Goal: Answer question/provide support: Share knowledge or assist other users

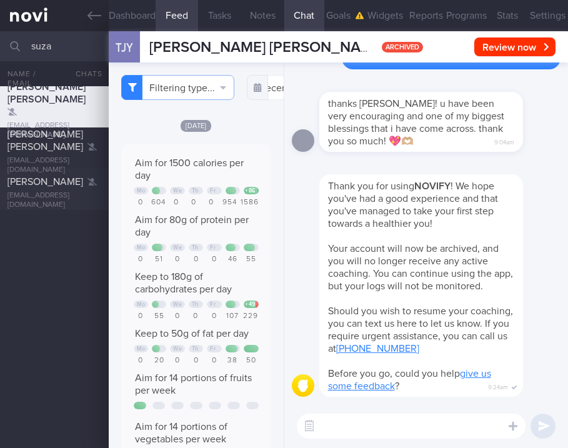
select select "8"
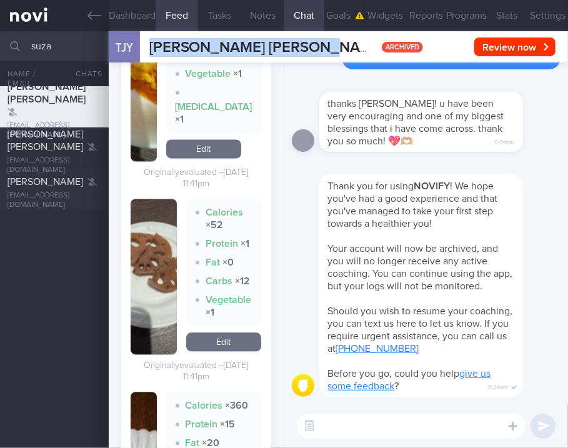
scroll to position [1332, 0]
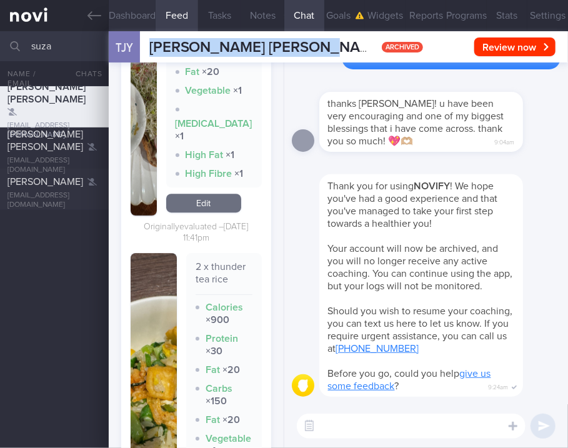
click at [141, 15] on button "Dashboard" at bounding box center [132, 15] width 47 height 31
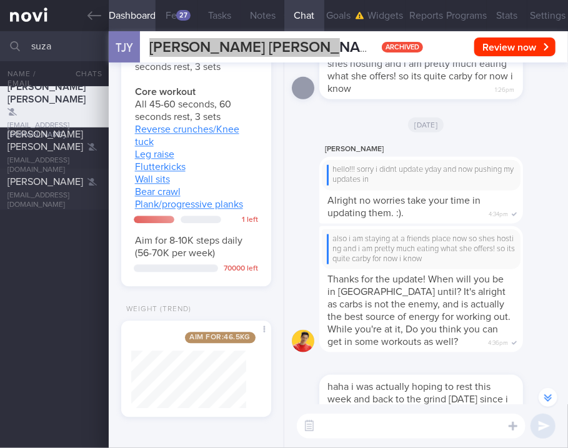
scroll to position [-31451, 0]
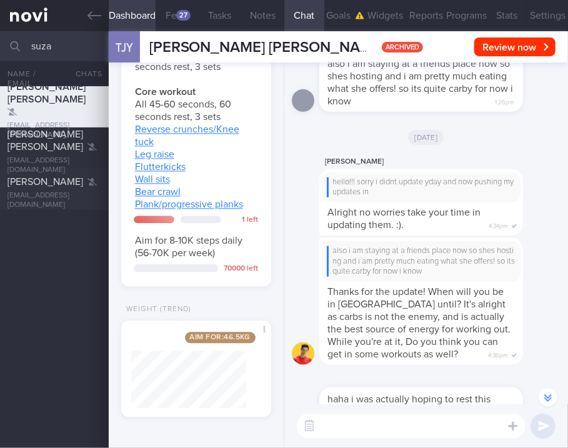
click at [294, 169] on div "Sylvester hello!!! sorry i didnt update yday and now pushing my updates in Alri…" at bounding box center [426, 196] width 268 height 84
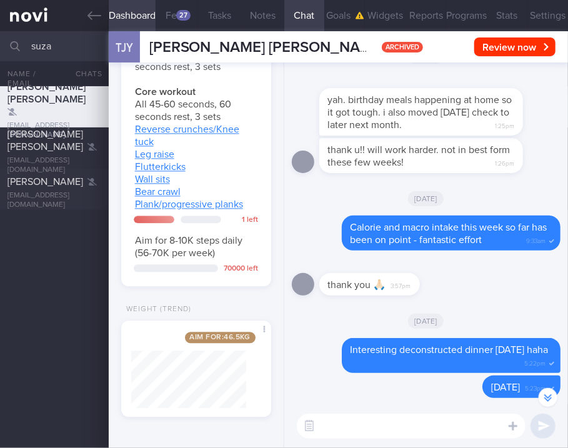
scroll to position [-48900, 0]
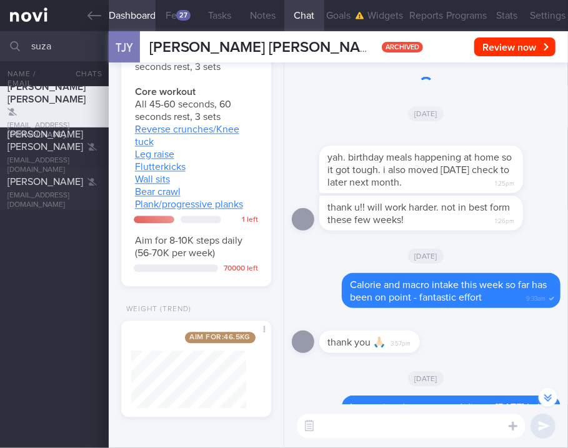
click at [303, 117] on div "[DATE]" at bounding box center [426, 113] width 268 height 35
click at [269, 18] on button "Notes" at bounding box center [262, 15] width 43 height 31
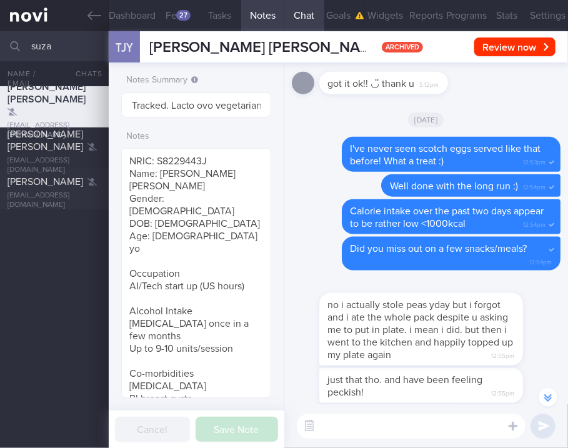
scroll to position [-56156, 0]
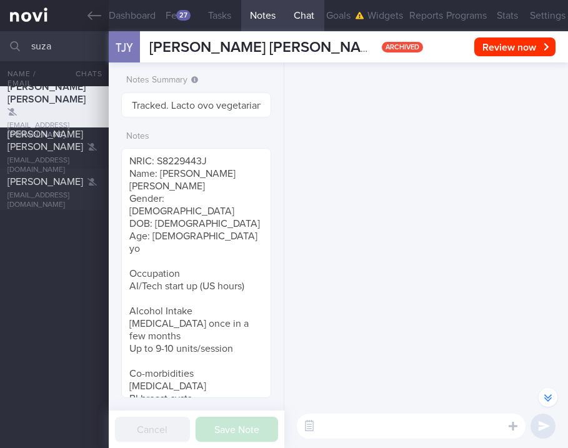
select select "8"
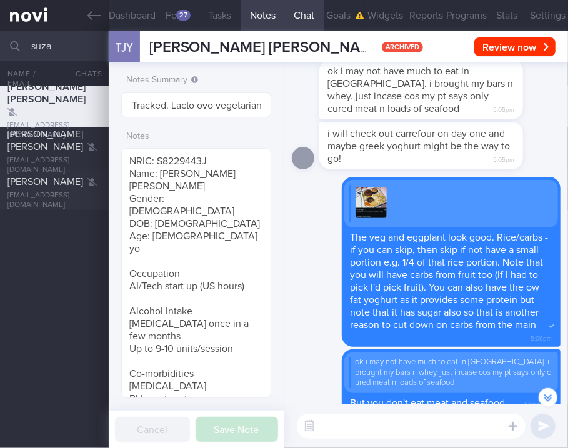
scroll to position [-84120, 0]
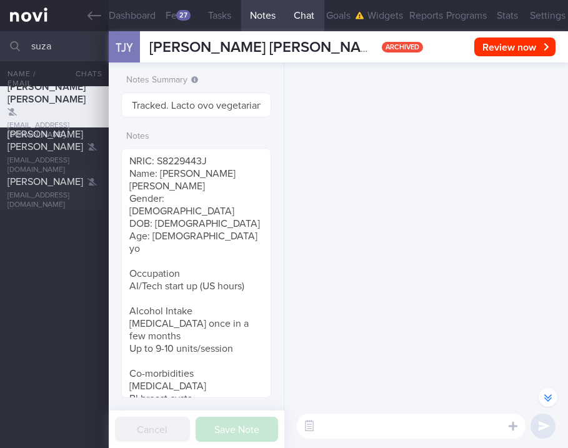
select select "8"
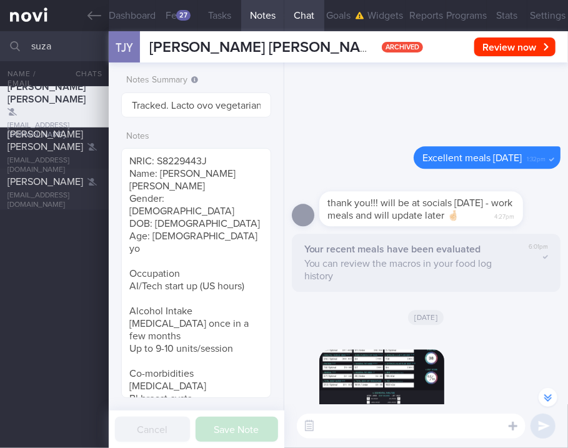
scroll to position [-111775, 0]
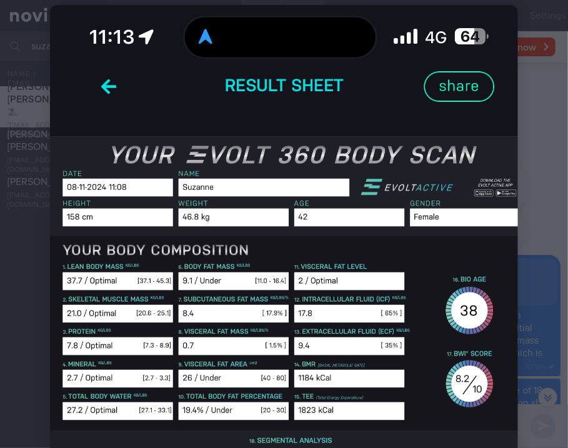
scroll to position [83, 0]
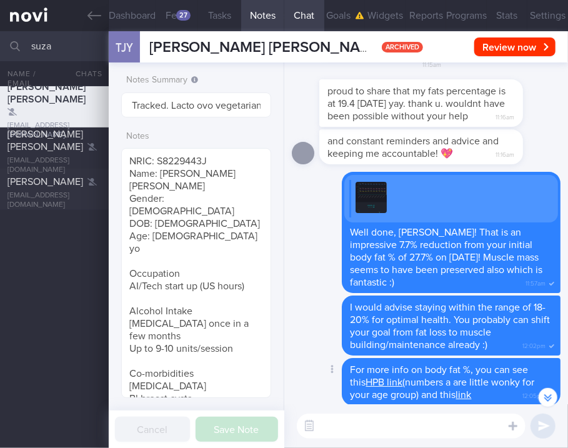
scroll to position [-111692, 0]
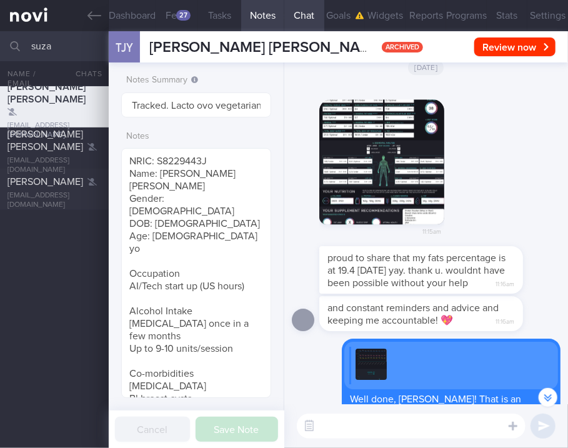
click at [374, 156] on button "button" at bounding box center [381, 161] width 125 height 125
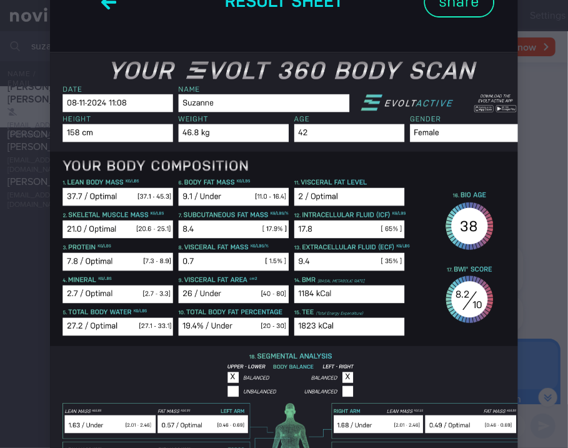
scroll to position [166, 0]
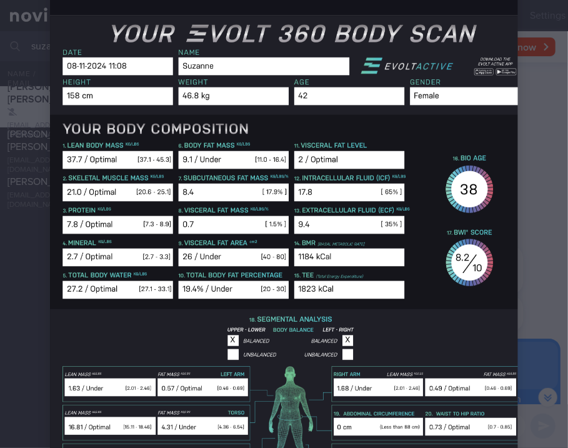
click at [160, 306] on img at bounding box center [284, 390] width 468 height 1013
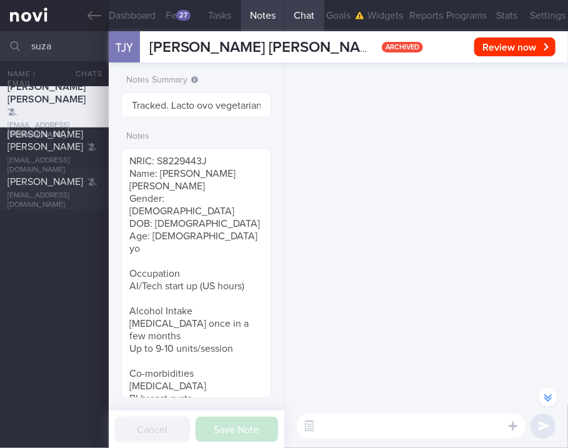
scroll to position [-117172, 0]
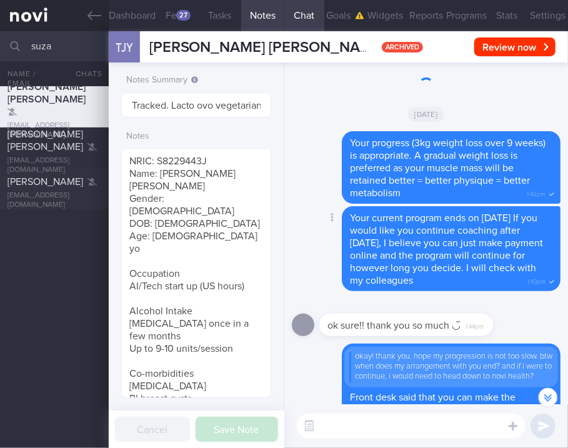
click at [293, 150] on div "Delete Your progress (3kg weight loss over 9 weeks) is appropriate. A gradual w…" at bounding box center [426, 167] width 268 height 72
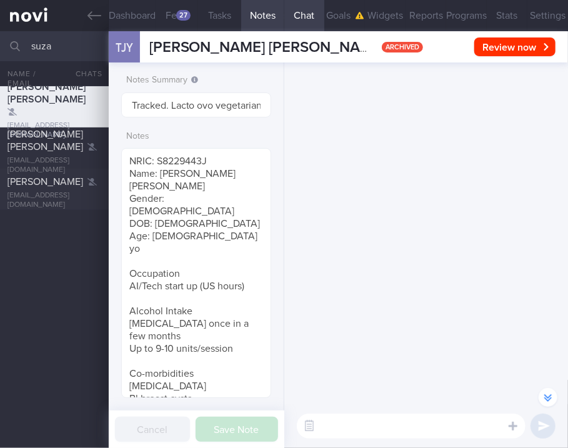
scroll to position [-124789, 0]
select select "8"
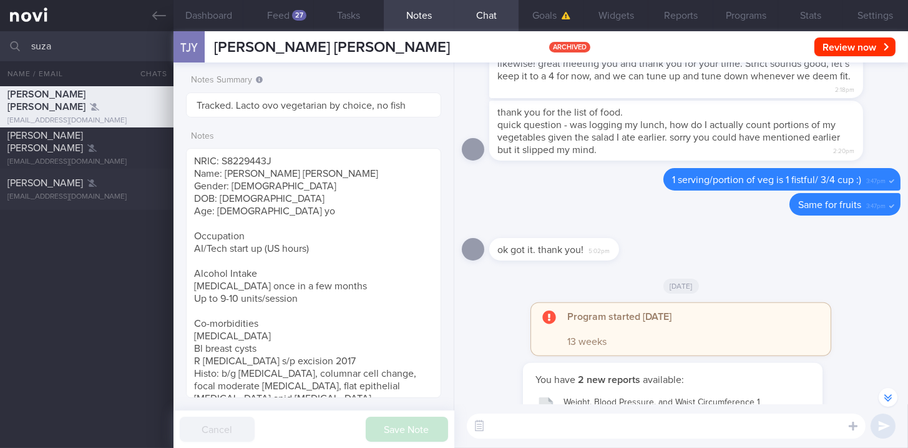
scroll to position [-122533, 0]
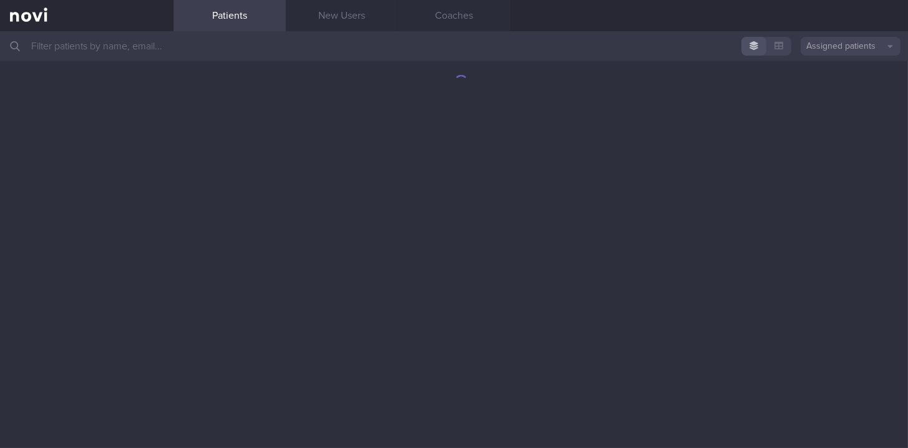
click at [405, 57] on input "text" at bounding box center [454, 46] width 908 height 30
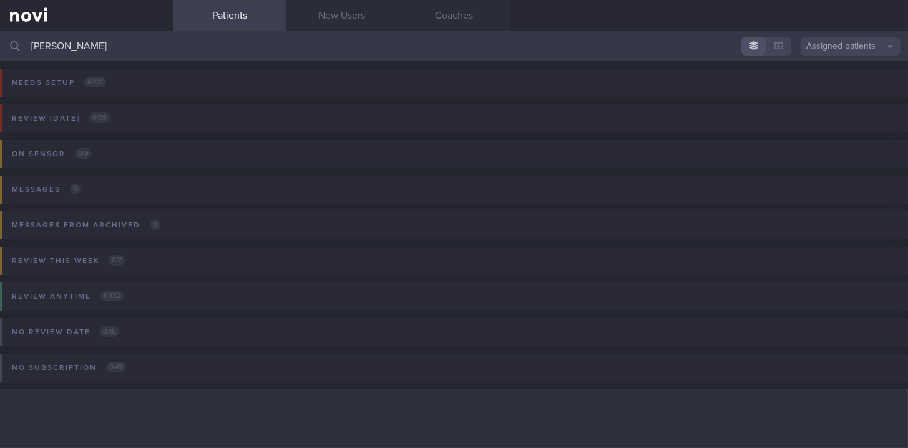
type input "[PERSON_NAME]"
click at [840, 46] on button "Assigned patients" at bounding box center [851, 46] width 100 height 19
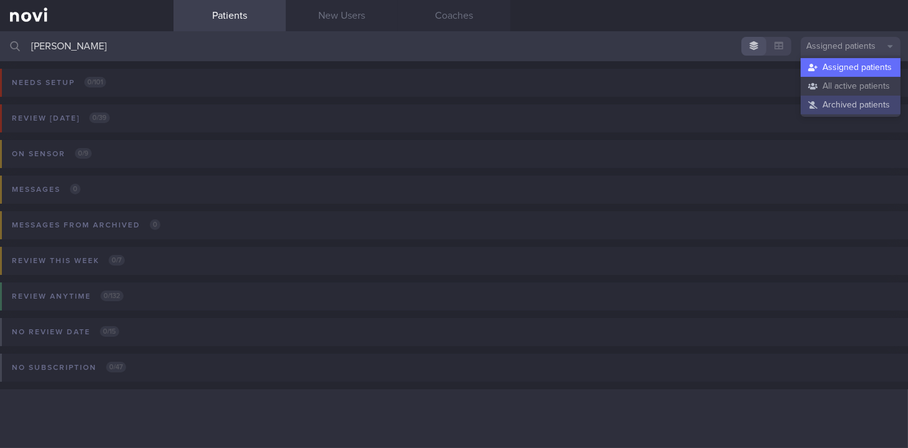
click at [836, 106] on button "Archived patients" at bounding box center [851, 105] width 100 height 19
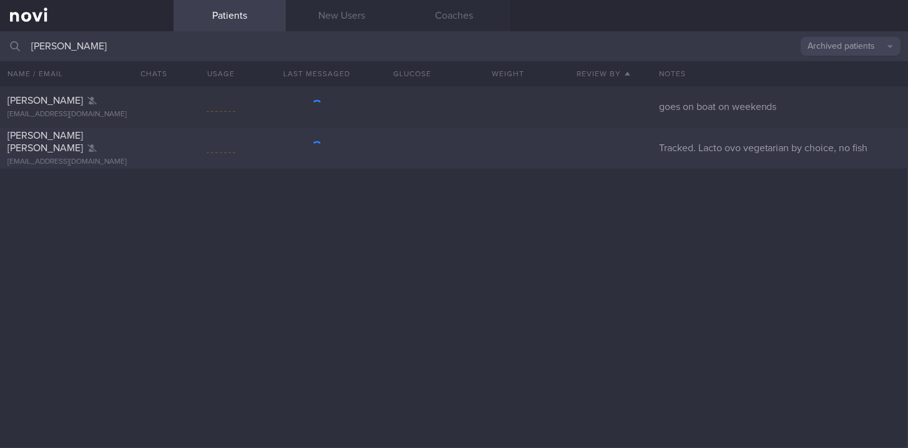
click at [365, 152] on div "[PERSON_NAME] [PERSON_NAME] [EMAIL_ADDRESS][DOMAIN_NAME] Tracked. Lacto ovo veg…" at bounding box center [454, 147] width 908 height 41
select select "8"
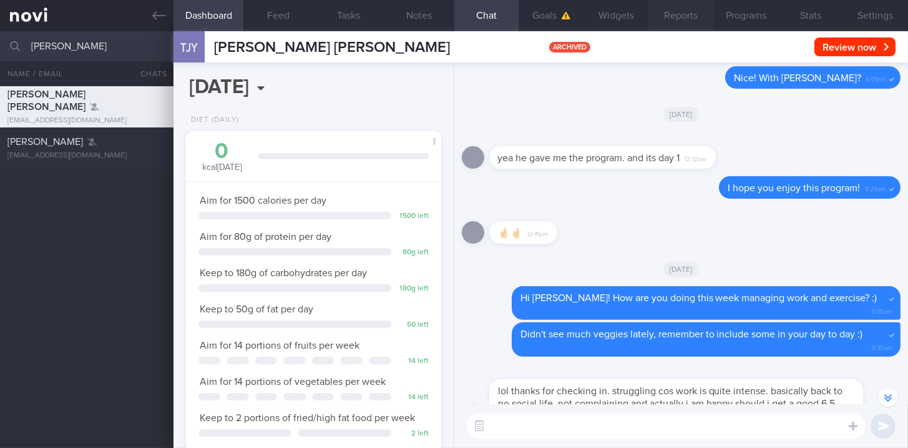
scroll to position [-5723, 0]
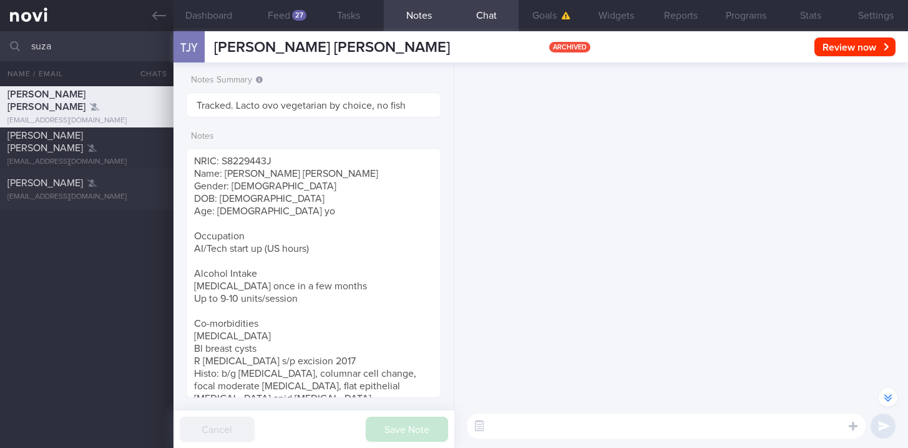
select select "8"
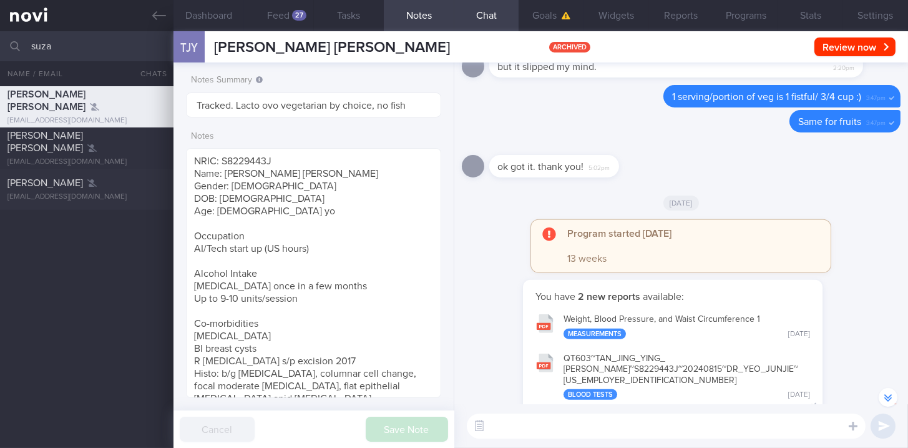
click at [243, 128] on div "Notes NRIC: S8229443J Name: [PERSON_NAME] [PERSON_NAME] Gender: [DEMOGRAPHIC_DA…" at bounding box center [313, 261] width 255 height 273
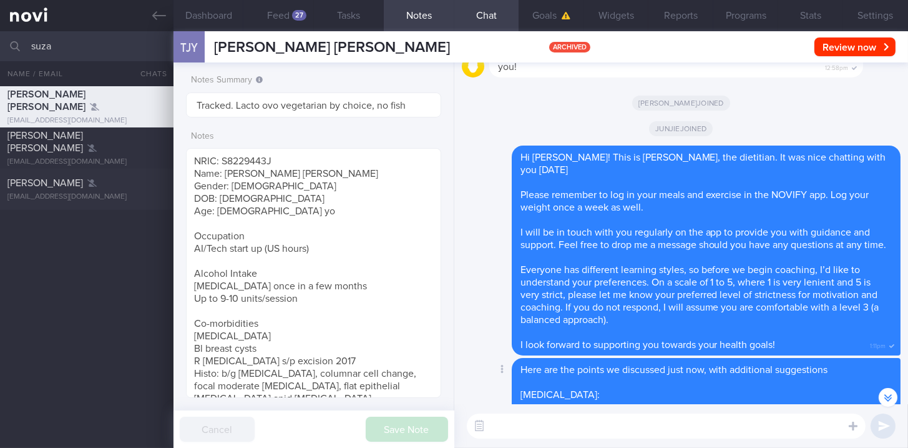
scroll to position [-123785, 0]
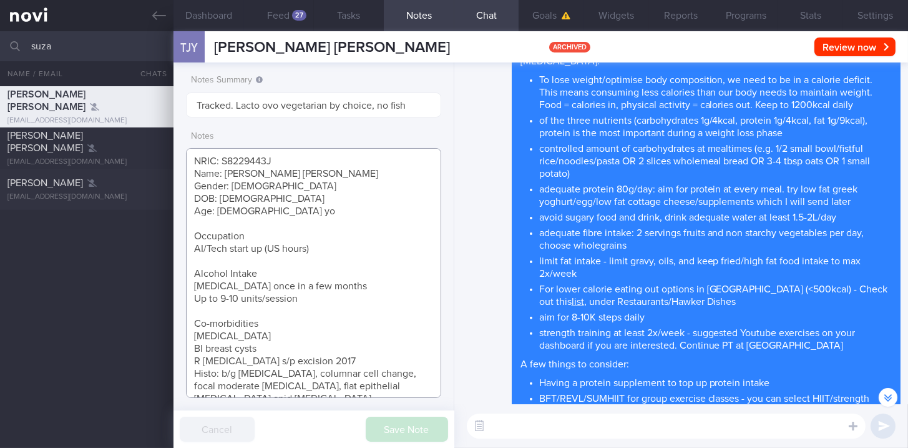
click at [239, 197] on textarea "NRIC: S8229443J Name: [PERSON_NAME] [PERSON_NAME] Gender: [DEMOGRAPHIC_DATA] DO…" at bounding box center [313, 273] width 255 height 250
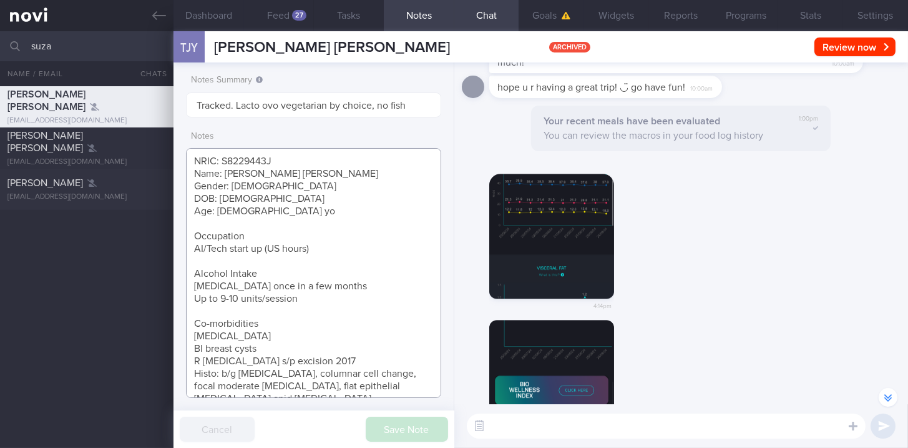
scroll to position [-109477, 0]
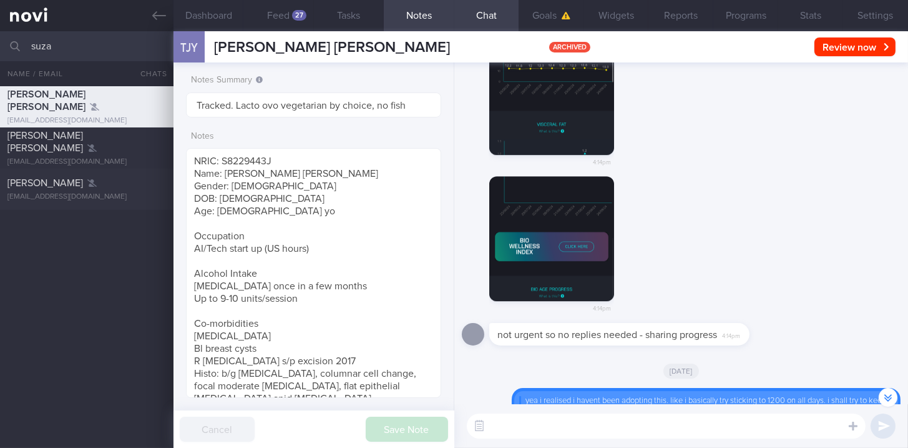
click at [565, 155] on img "button" at bounding box center [551, 92] width 125 height 125
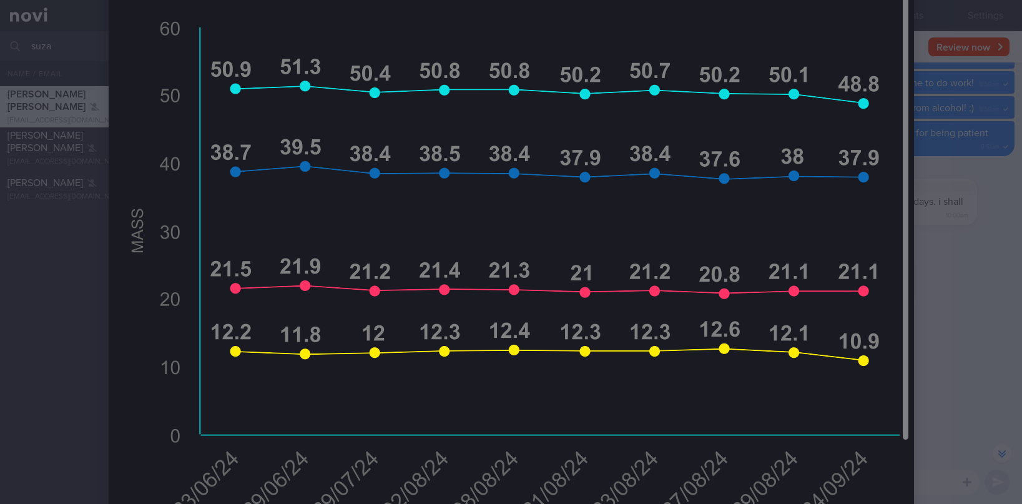
scroll to position [416, 0]
click at [196, 187] on img at bounding box center [511, 507] width 805 height 1746
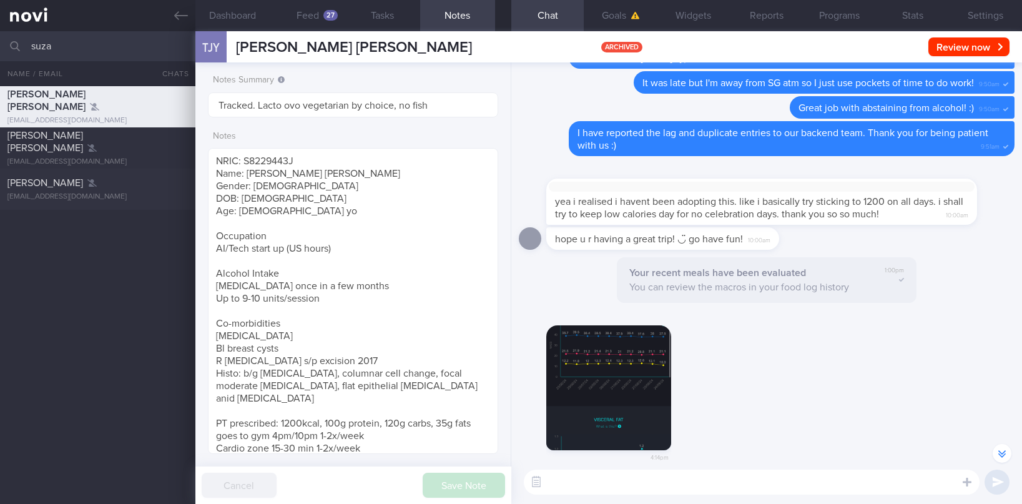
scroll to position [-109517, 0]
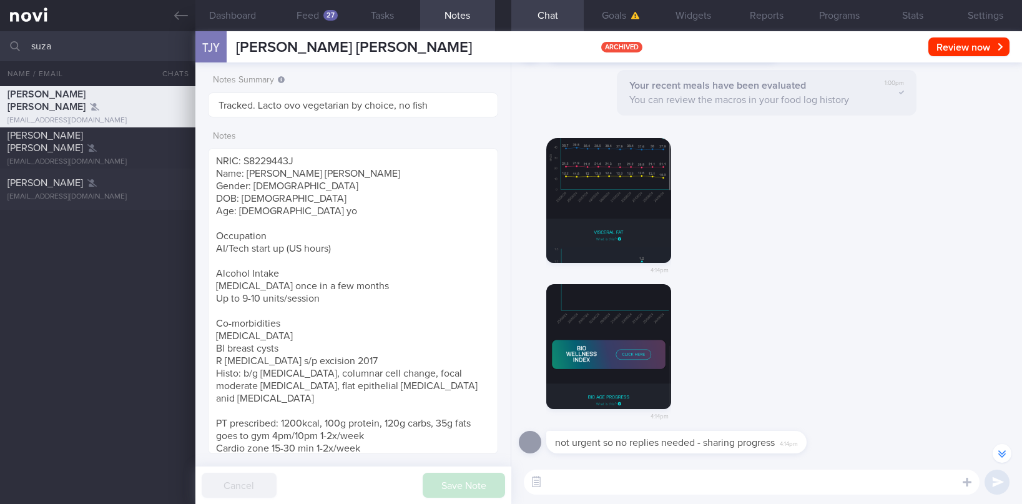
click at [592, 341] on button "button" at bounding box center [608, 346] width 125 height 125
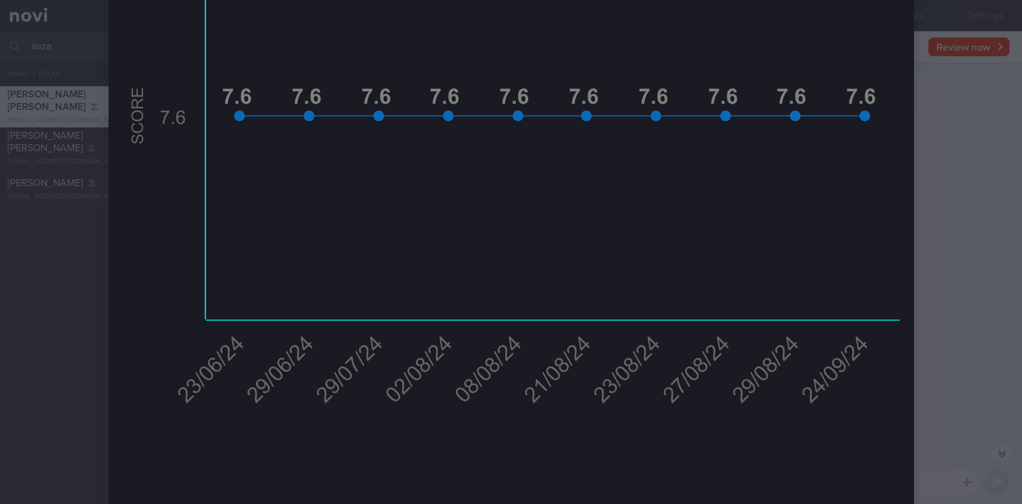
scroll to position [375, 0]
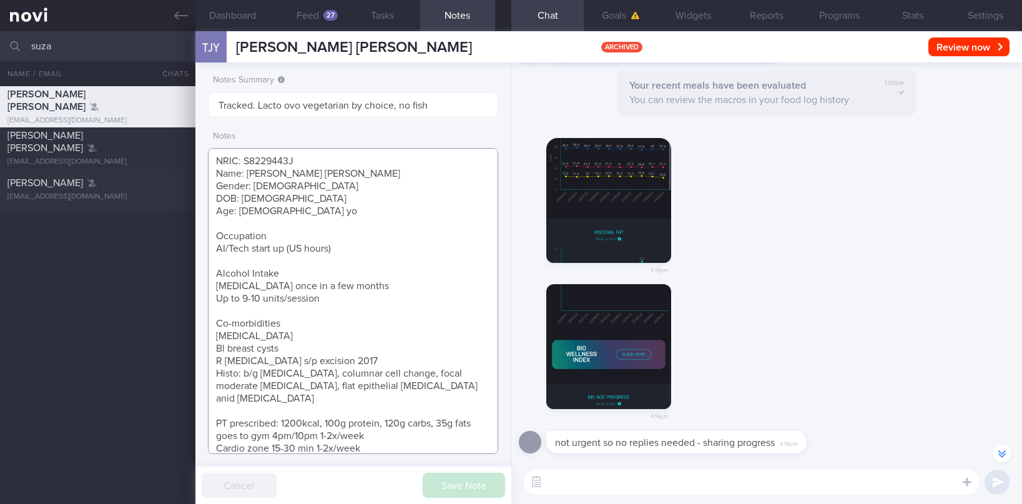
click at [276, 237] on textarea "NRIC: S8229443J Name: [PERSON_NAME] [PERSON_NAME] Gender: [DEMOGRAPHIC_DATA] DO…" at bounding box center [353, 301] width 290 height 306
click at [782, 252] on div "4:14pm" at bounding box center [767, 204] width 496 height 162
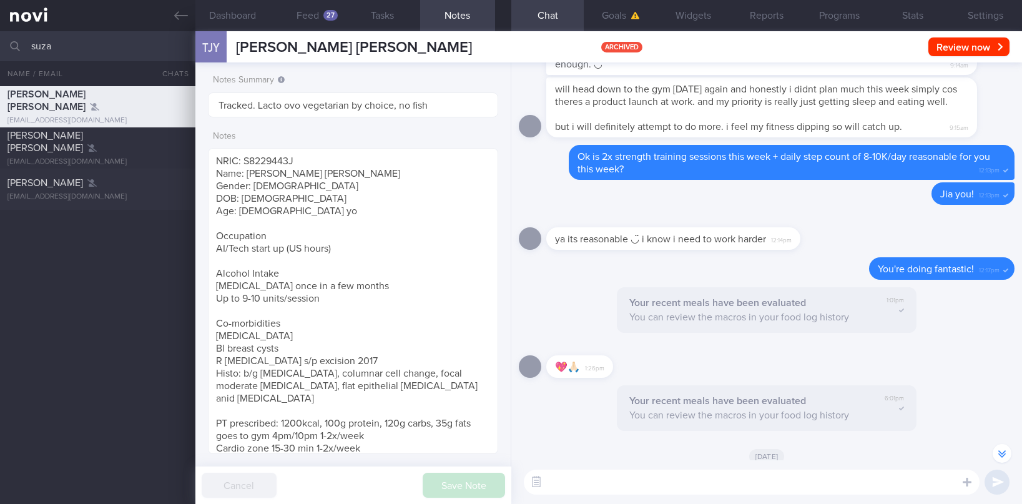
scroll to position [-106225, 0]
click at [317, 142] on div "Notes NRIC: S8229443J Name: TAN JING YING, SUZANNE Gender: Female DOB: 26 Sep 1…" at bounding box center [353, 290] width 290 height 330
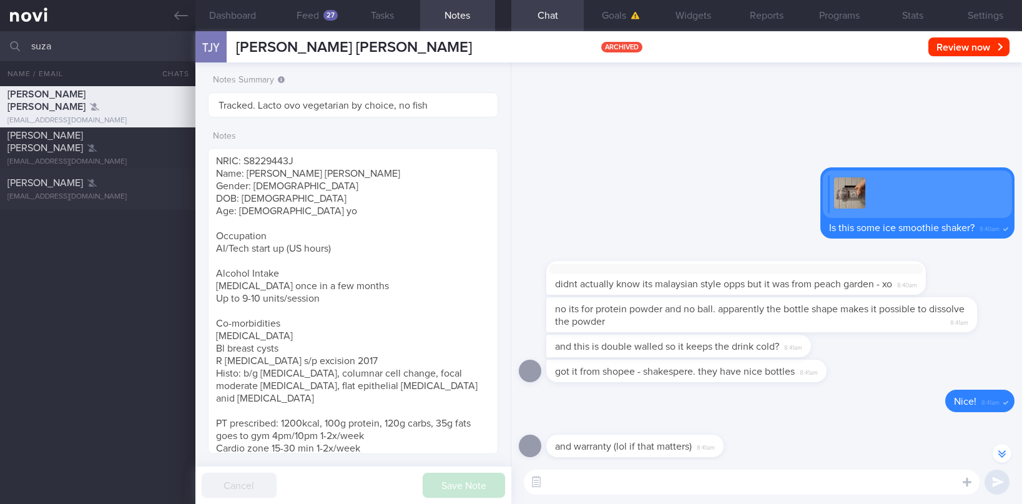
scroll to position [-103108, 0]
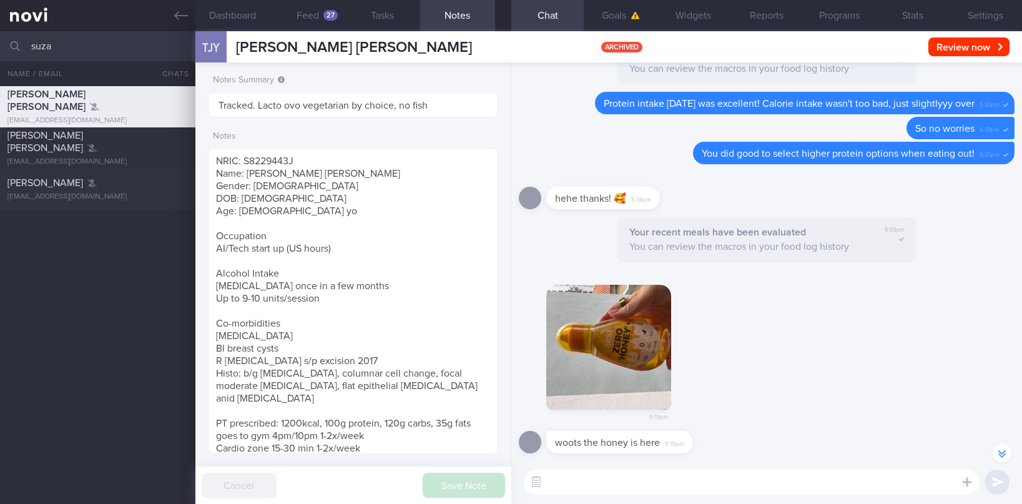
click at [267, 137] on label "Notes" at bounding box center [353, 136] width 280 height 11
click at [812, 282] on div "6:19pm" at bounding box center [767, 351] width 496 height 162
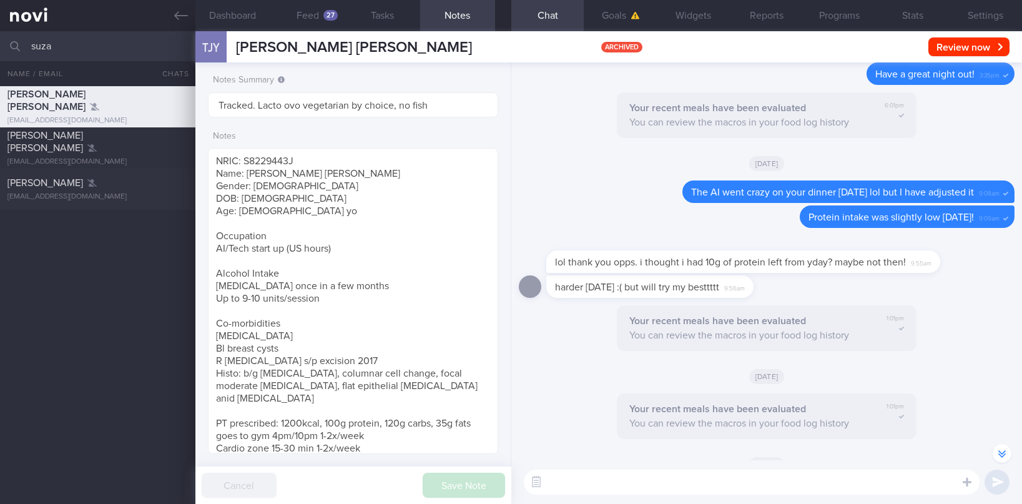
scroll to position [-98407, 0]
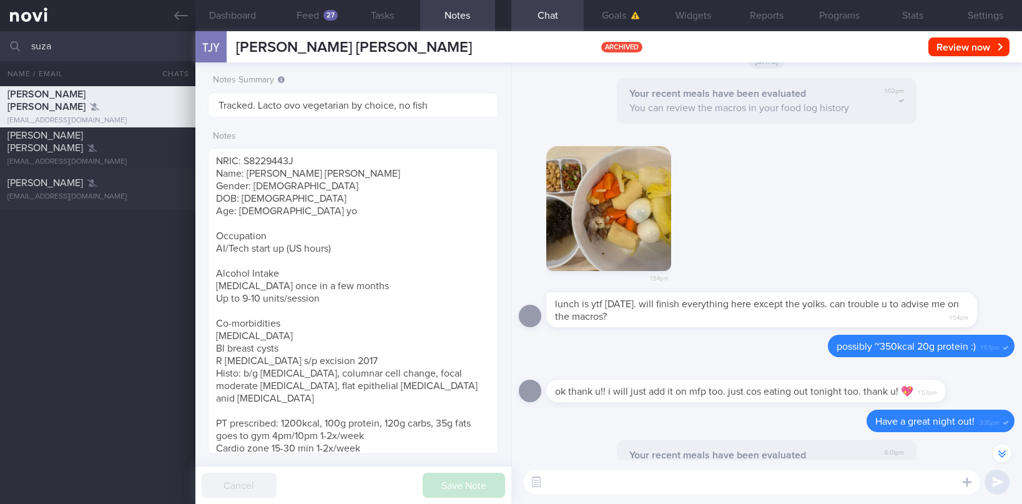
click at [611, 219] on button "button" at bounding box center [608, 208] width 125 height 125
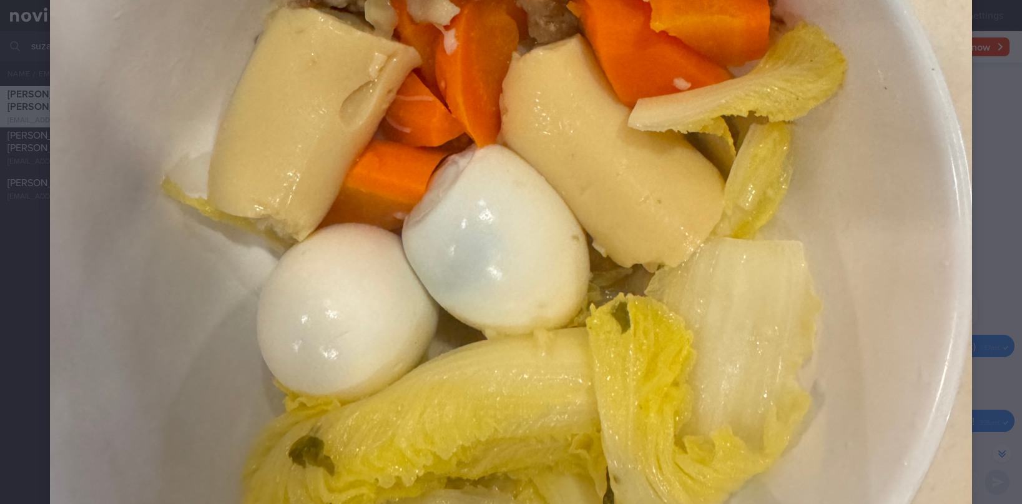
scroll to position [749, 0]
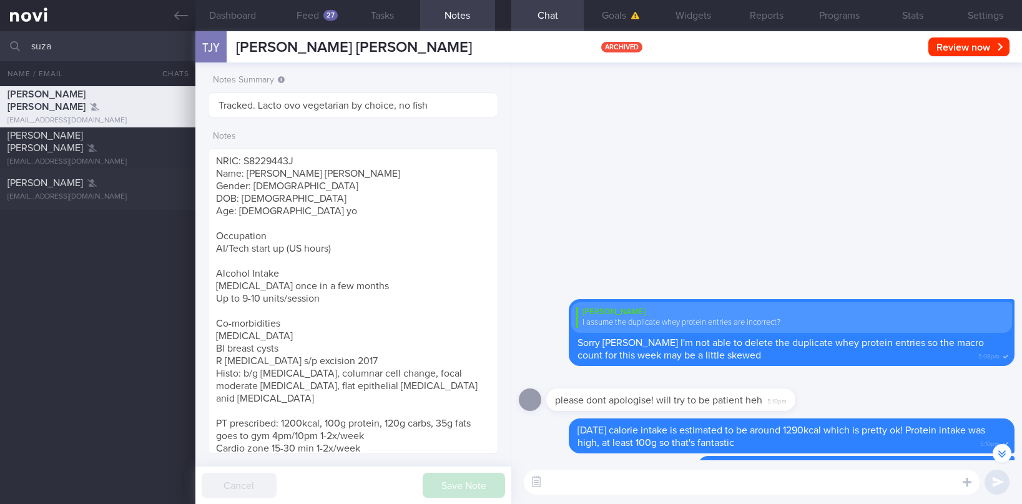
scroll to position [-96333, 0]
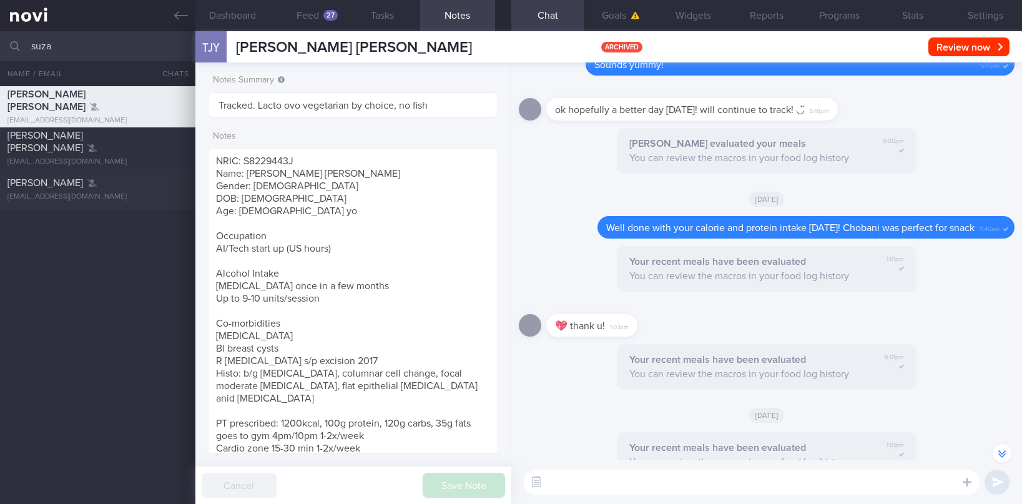
click at [333, 139] on label "Notes" at bounding box center [353, 136] width 280 height 11
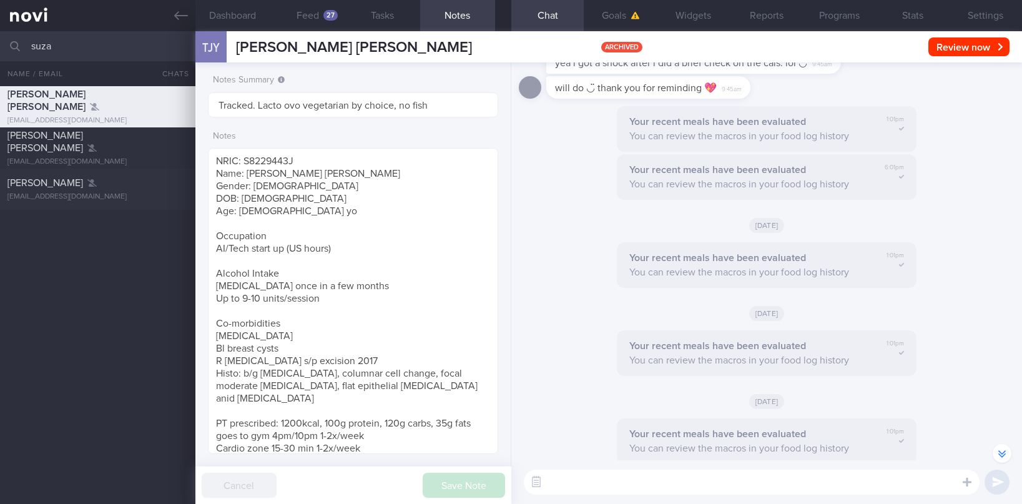
scroll to position [-92966, 0]
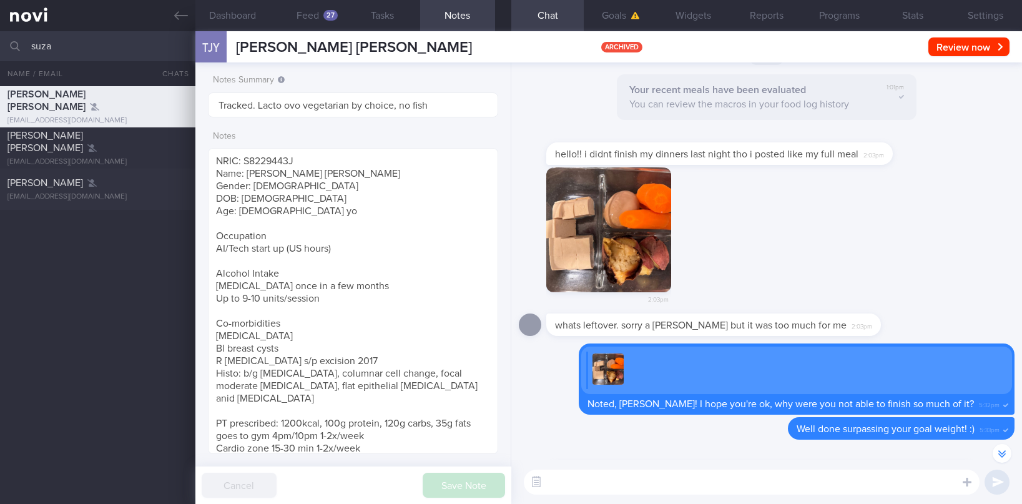
click at [616, 240] on button "button" at bounding box center [608, 229] width 125 height 125
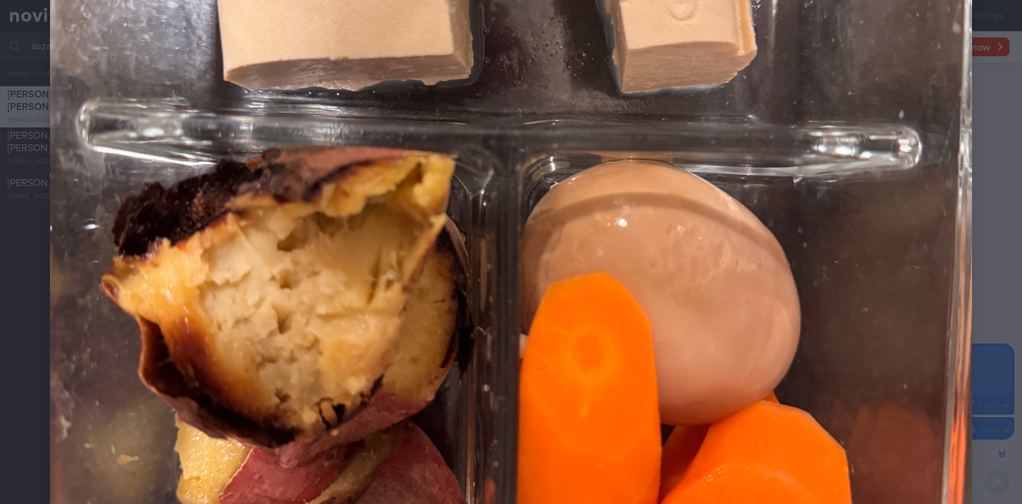
scroll to position [749, 0]
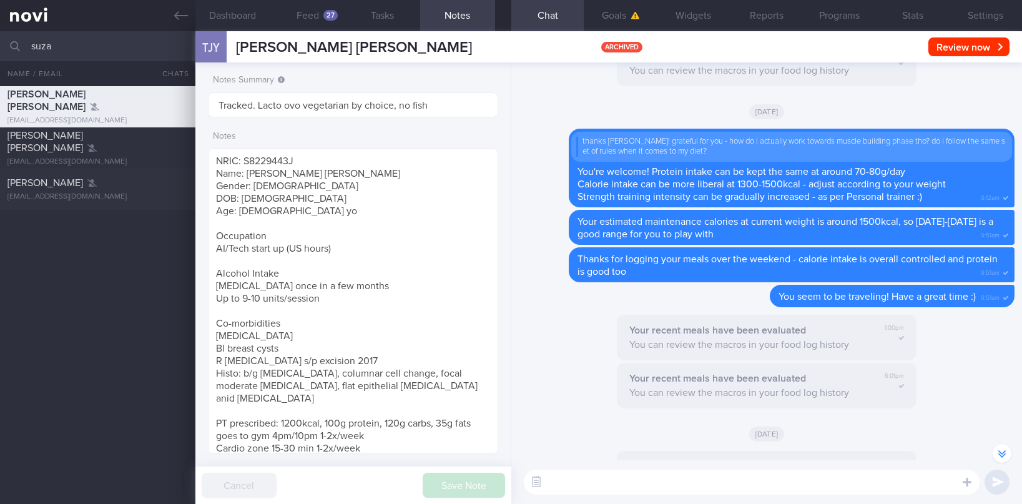
scroll to position [-89545, 0]
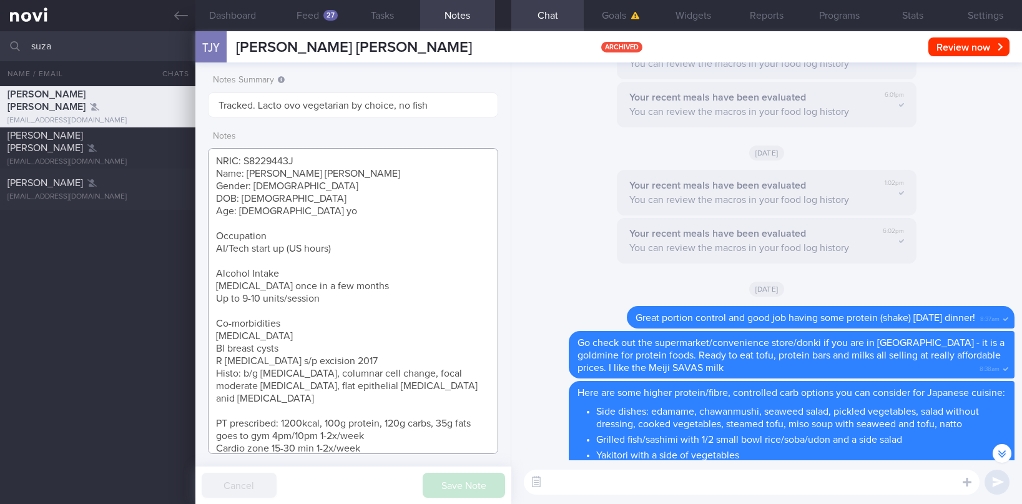
click at [252, 325] on textarea "NRIC: S8229443J Name: [PERSON_NAME] [PERSON_NAME] Gender: [DEMOGRAPHIC_DATA] DO…" at bounding box center [353, 301] width 290 height 306
click at [871, 271] on div "Wed, 13 Nov 2024" at bounding box center [767, 288] width 496 height 35
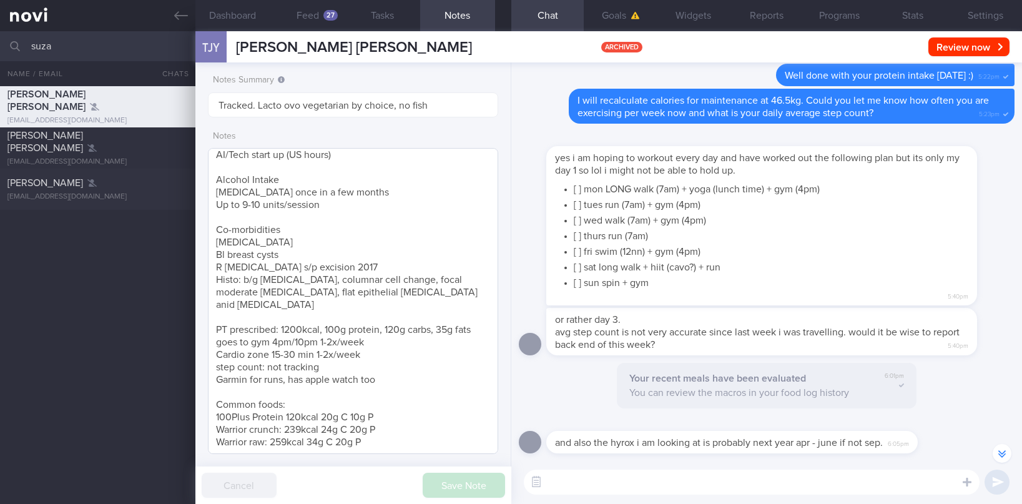
scroll to position [95, 0]
click at [299, 259] on textarea "NRIC: S8229443J Name: [PERSON_NAME] [PERSON_NAME] Gender: [DEMOGRAPHIC_DATA] DO…" at bounding box center [353, 301] width 290 height 306
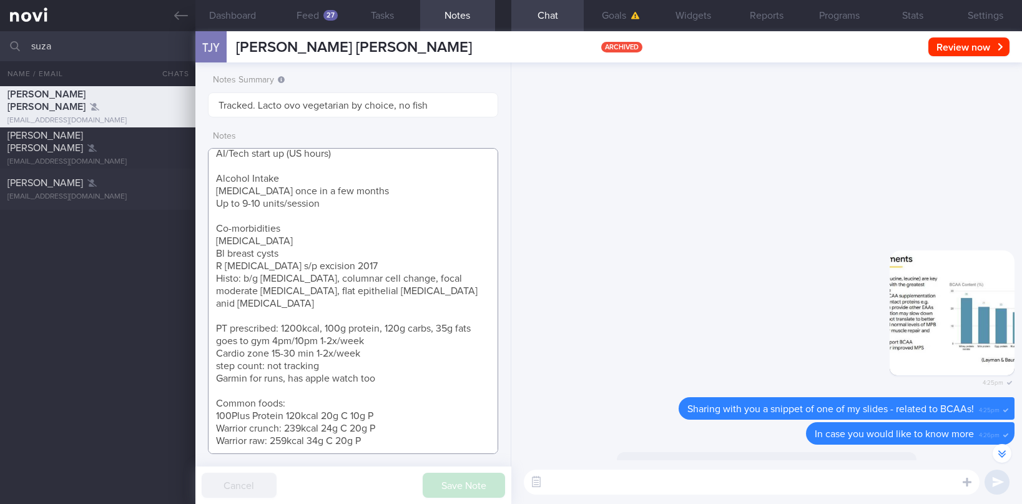
scroll to position [-82573, 0]
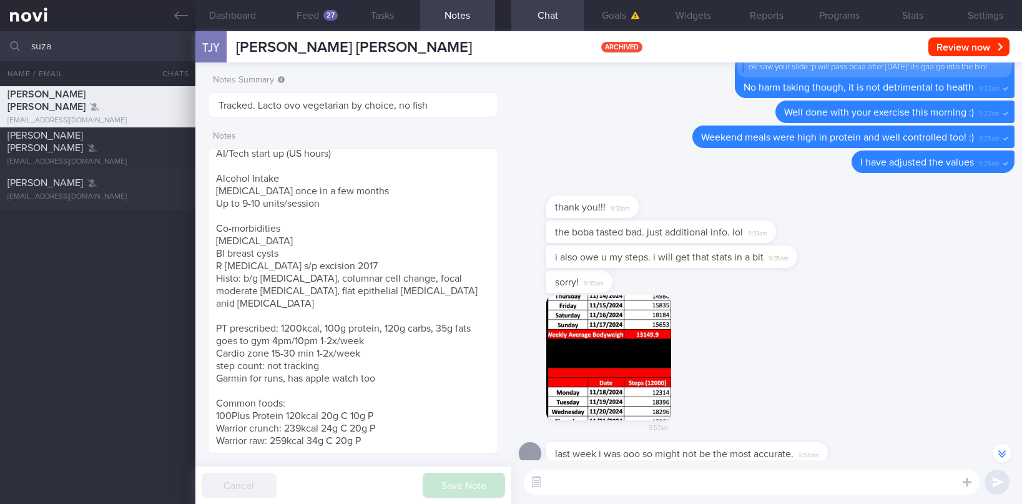
click at [652, 295] on img "button" at bounding box center [608, 357] width 125 height 125
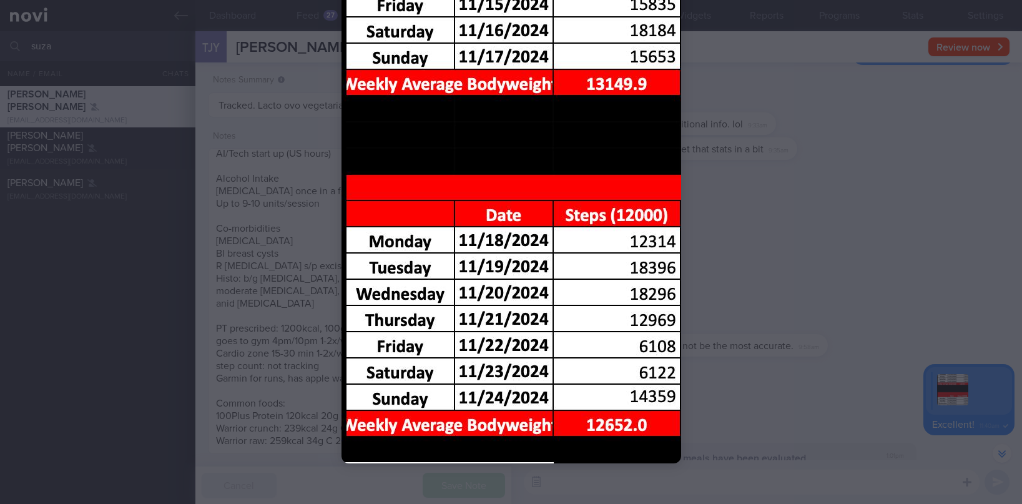
scroll to position [228, 0]
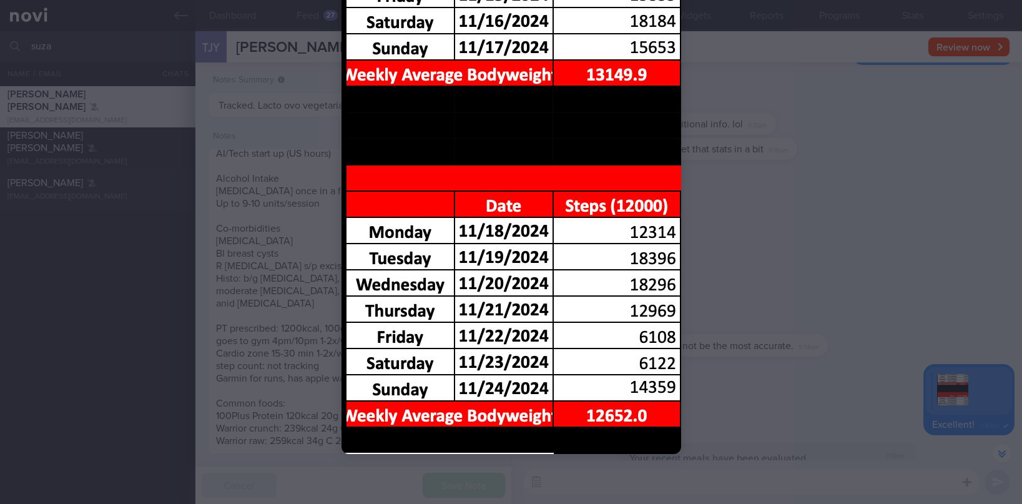
click at [802, 251] on div at bounding box center [511, 252] width 1022 height 504
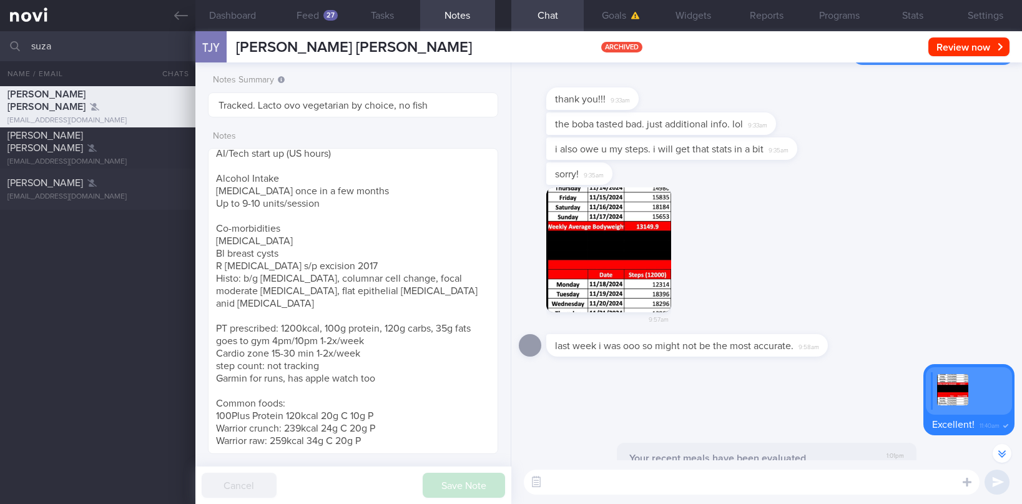
click at [853, 278] on div "9:57am" at bounding box center [767, 260] width 496 height 147
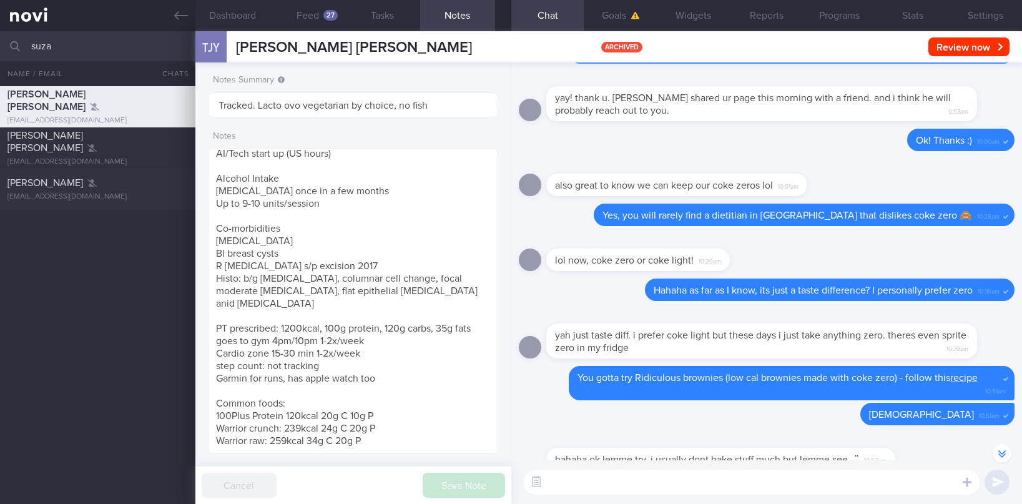
scroll to position [-74214, 0]
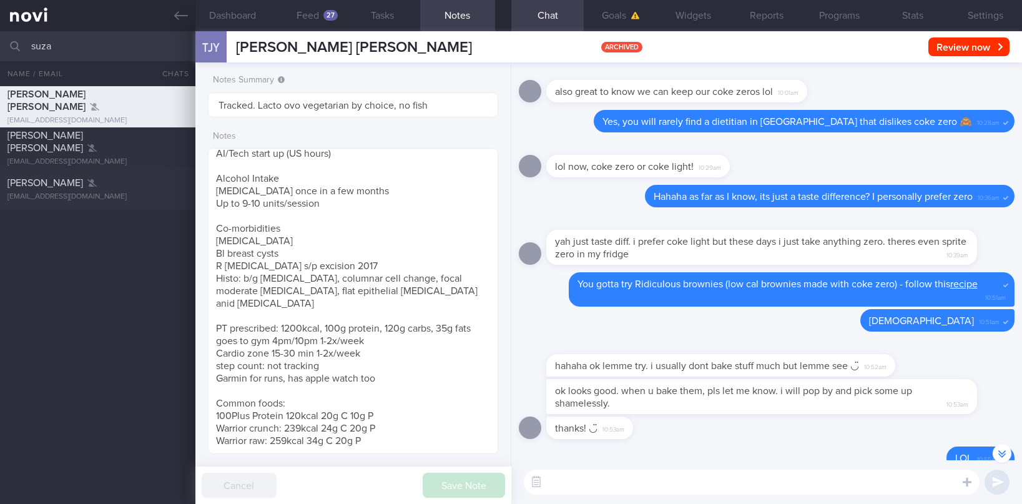
click at [321, 145] on div "Notes NRIC: S8229443J Name: TAN JING YING, SUZANNE Gender: Female DOB: 26 Sep 1…" at bounding box center [353, 290] width 290 height 330
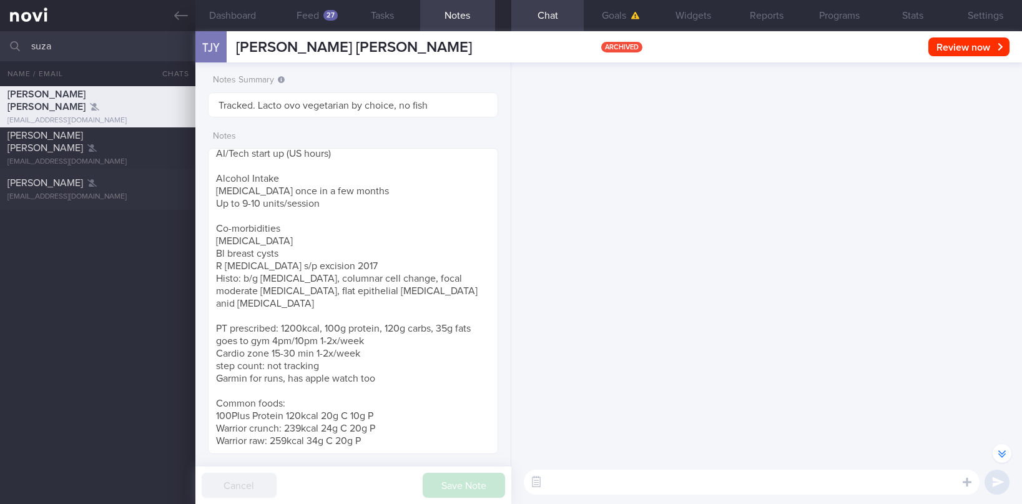
click at [312, 129] on div "Notes NRIC: S8229443J Name: TAN JING YING, SUZANNE Gender: Female DOB: 26 Sep 1…" at bounding box center [353, 290] width 290 height 330
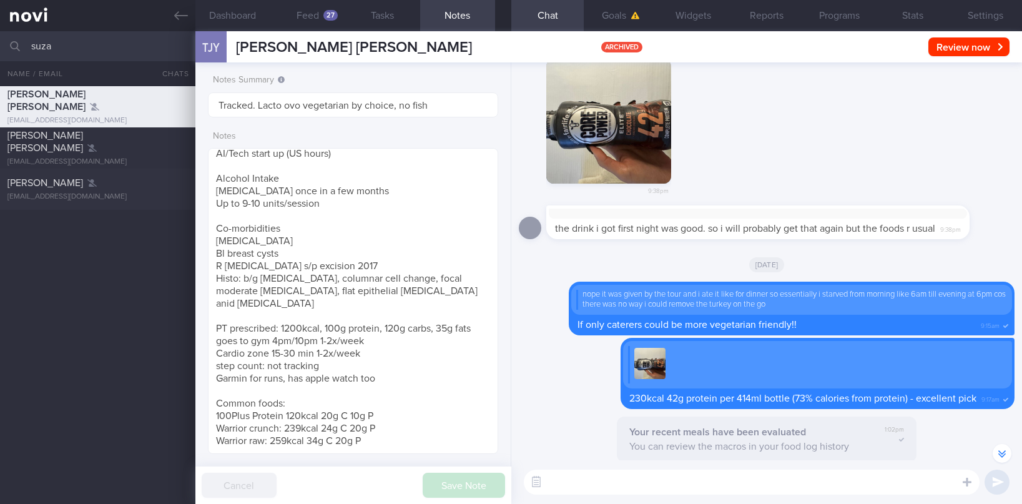
scroll to position [-62922, 0]
click at [629, 131] on button "button" at bounding box center [608, 121] width 125 height 125
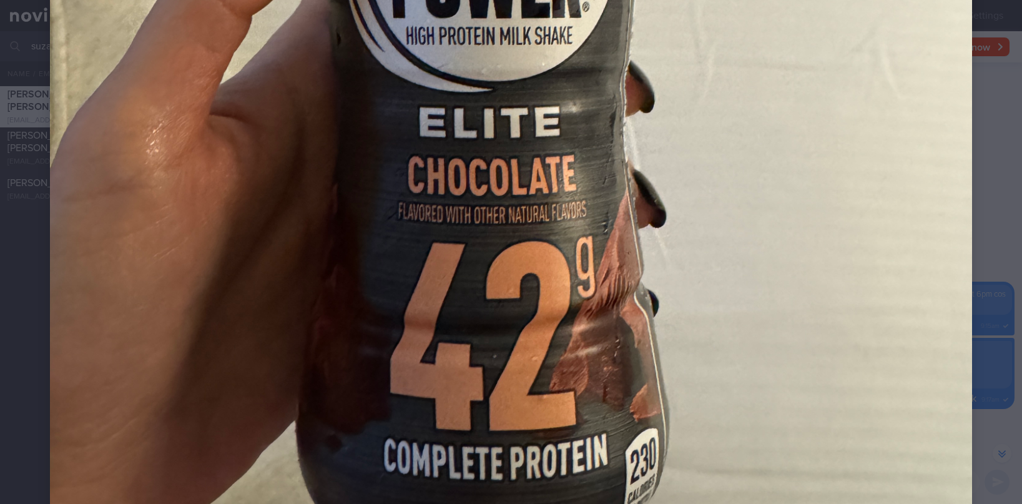
scroll to position [656, 0]
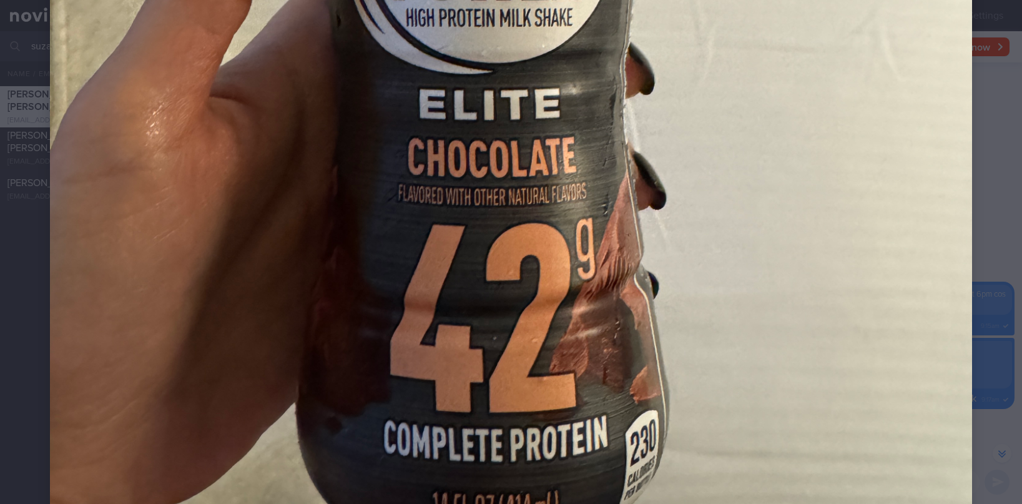
click at [908, 209] on div at bounding box center [511, 8] width 1022 height 1329
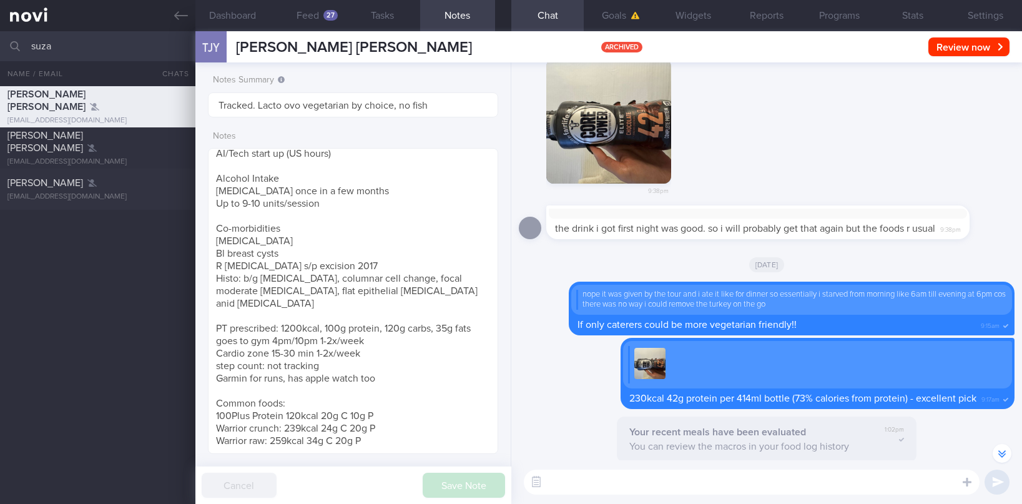
click at [306, 131] on label "Notes" at bounding box center [353, 136] width 280 height 11
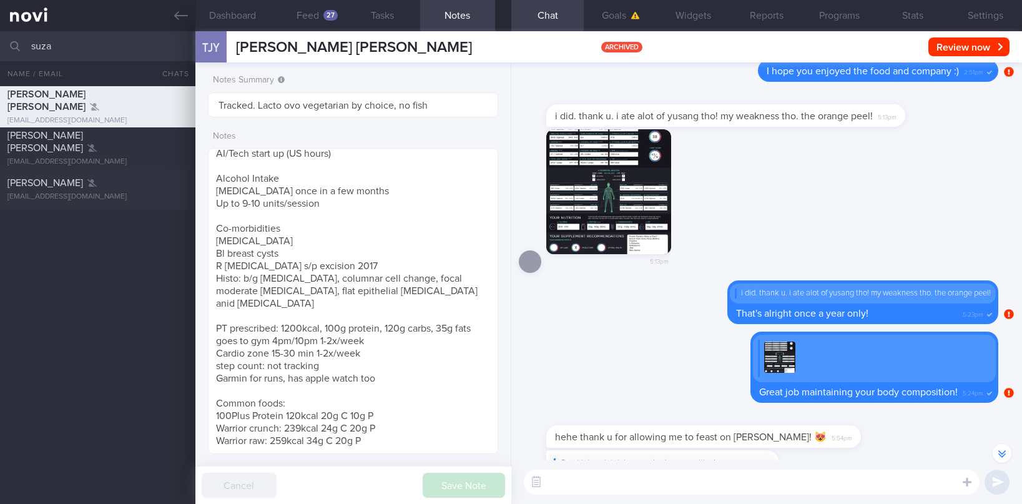
scroll to position [-56857, 0]
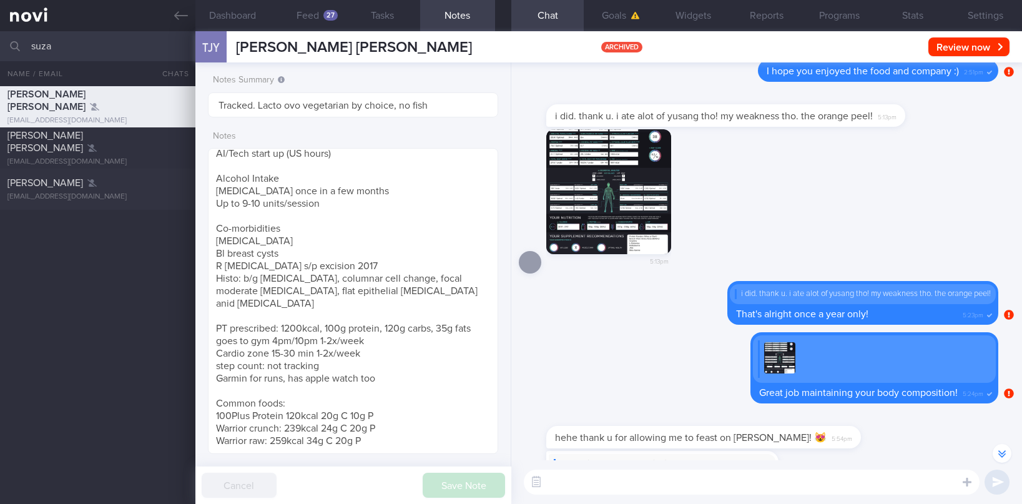
scroll to position [-56951, 0]
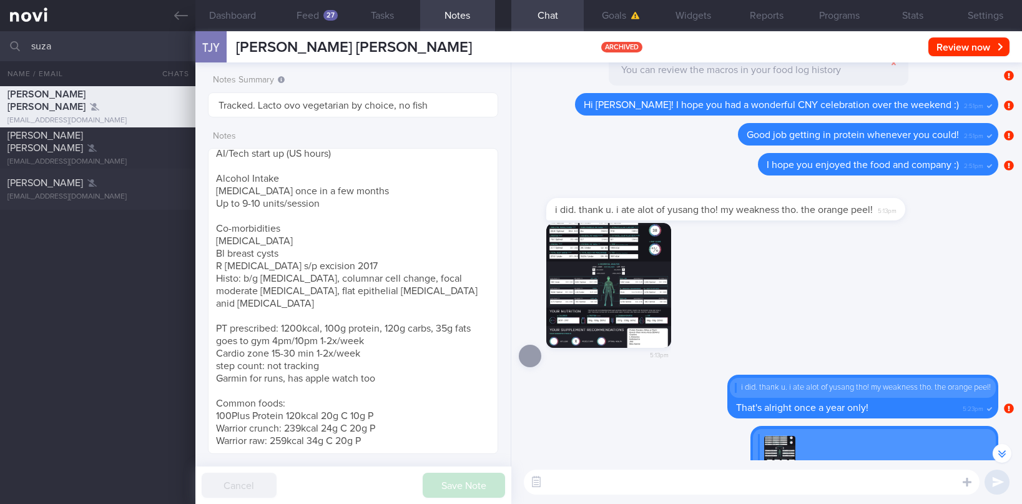
click at [636, 305] on button "button" at bounding box center [608, 285] width 125 height 125
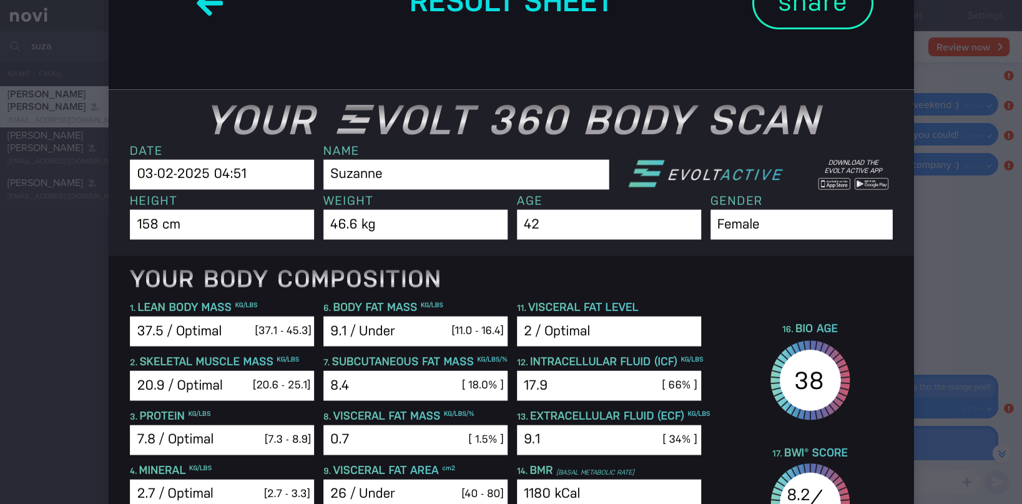
scroll to position [0, 0]
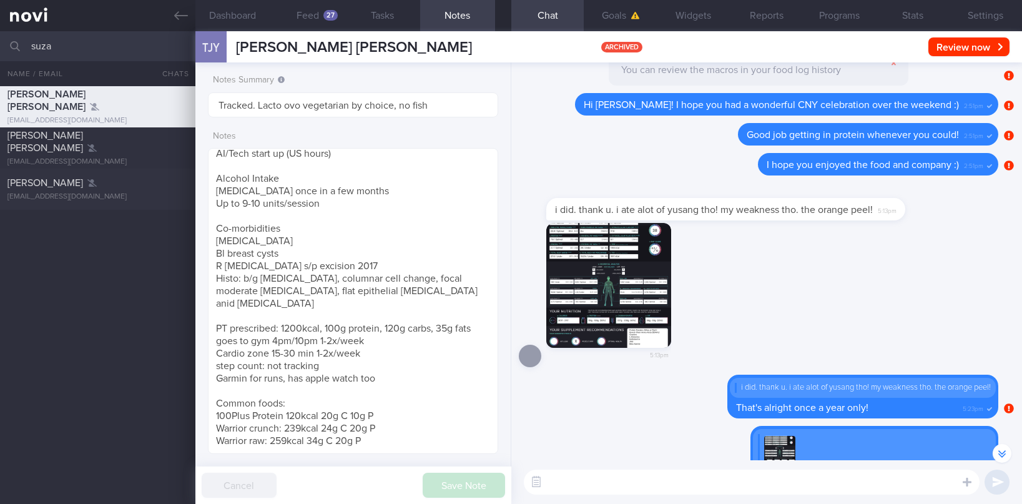
click at [561, 287] on img "button" at bounding box center [608, 285] width 125 height 125
click at [628, 285] on img "button" at bounding box center [608, 285] width 125 height 125
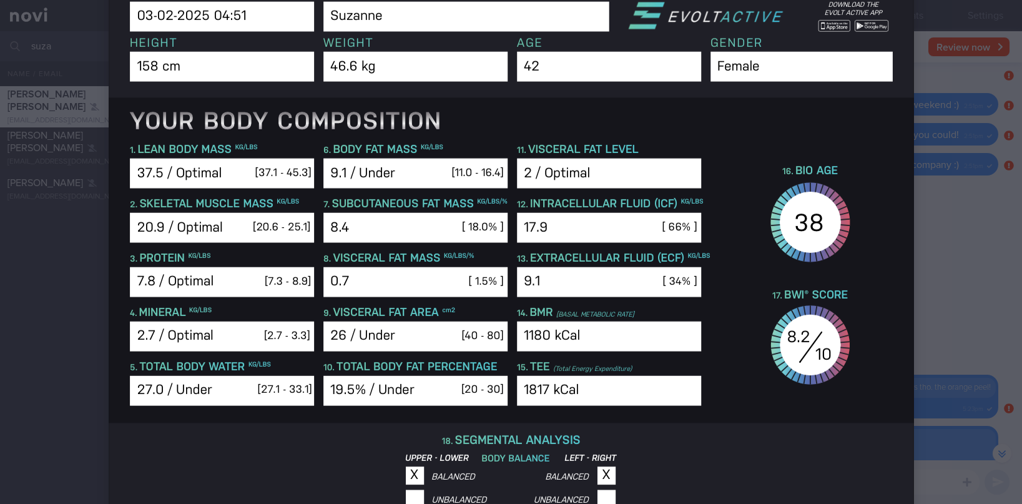
scroll to position [375, 0]
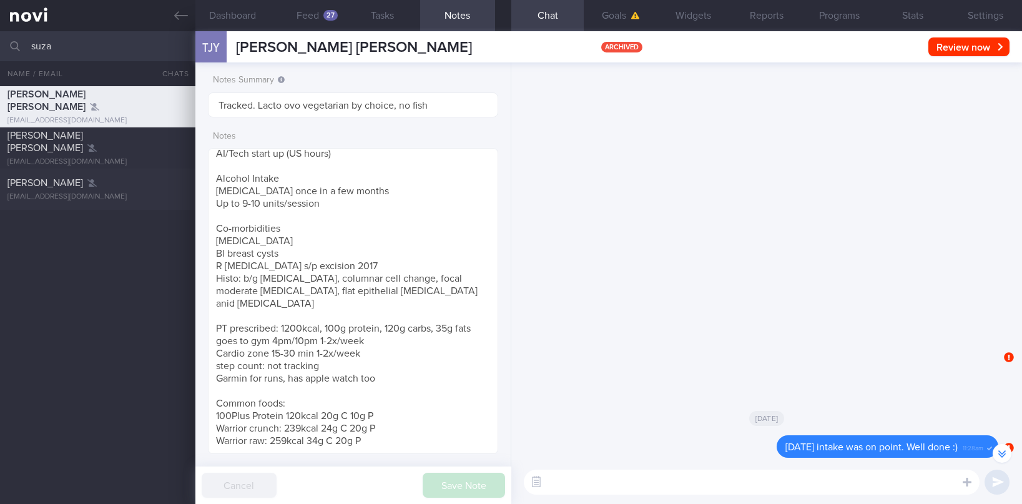
scroll to position [-48532, 0]
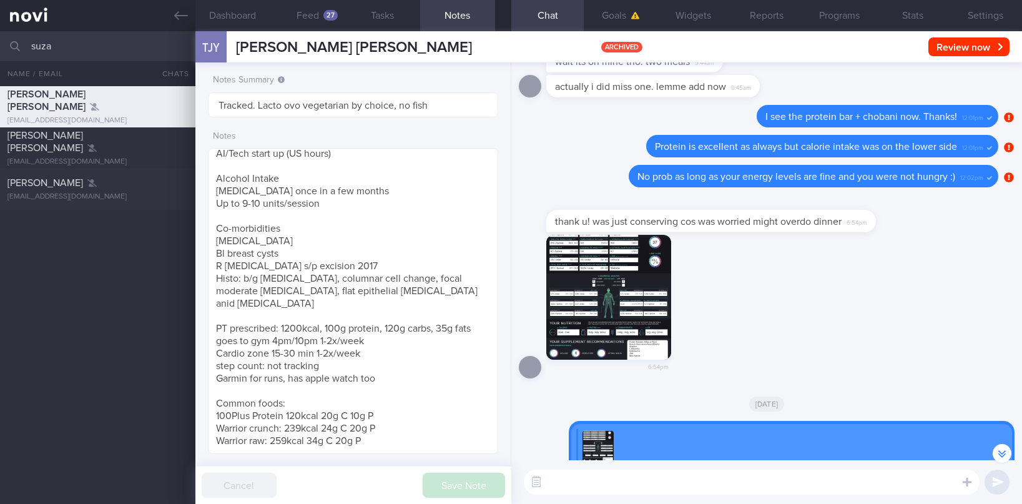
scroll to position [-48427, 0]
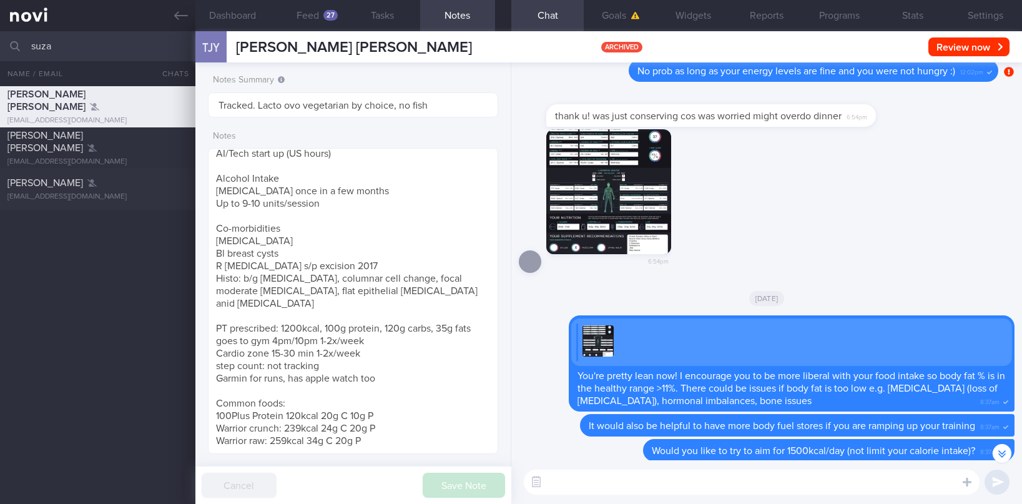
click at [612, 292] on div "Fri, 21 Feb" at bounding box center [767, 297] width 496 height 35
click at [595, 177] on img "button" at bounding box center [608, 191] width 125 height 125
click at [595, 177] on button "button" at bounding box center [608, 191] width 125 height 125
click at [632, 284] on div "Fri, 21 Feb" at bounding box center [767, 297] width 496 height 35
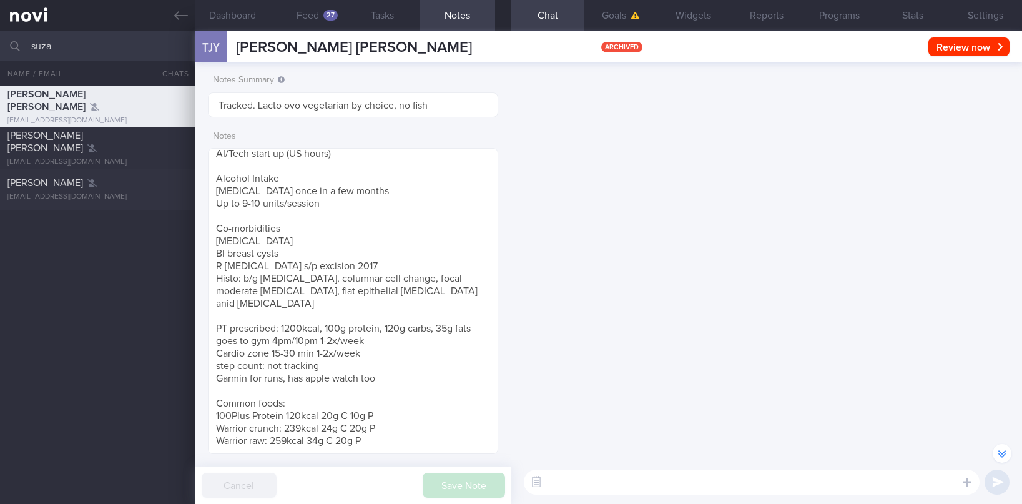
scroll to position [-44145, 0]
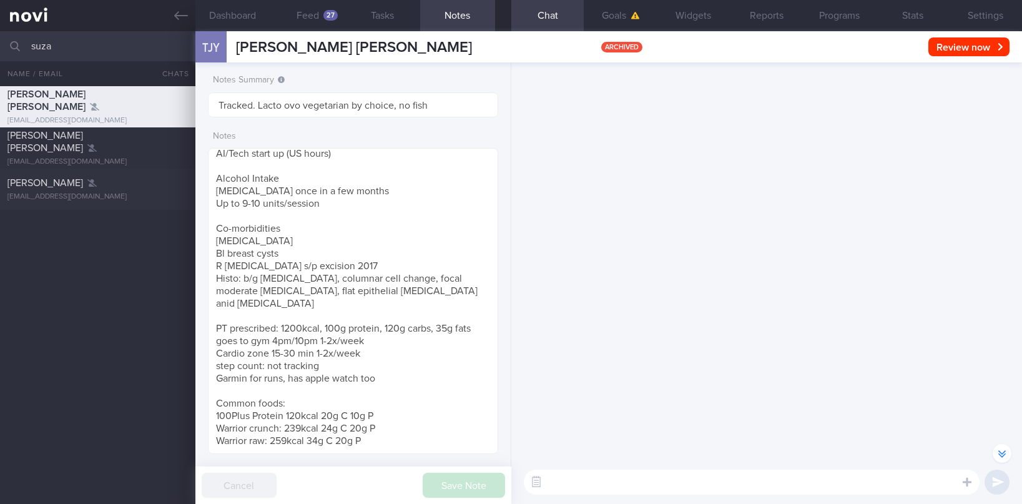
scroll to position [-43192, 0]
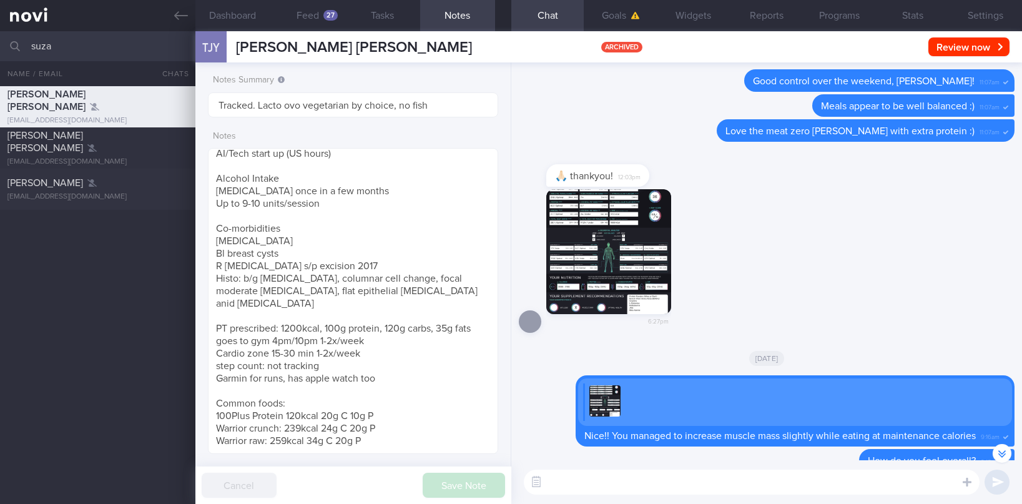
click at [635, 250] on button "button" at bounding box center [608, 251] width 125 height 125
click at [651, 241] on button "button" at bounding box center [608, 251] width 125 height 125
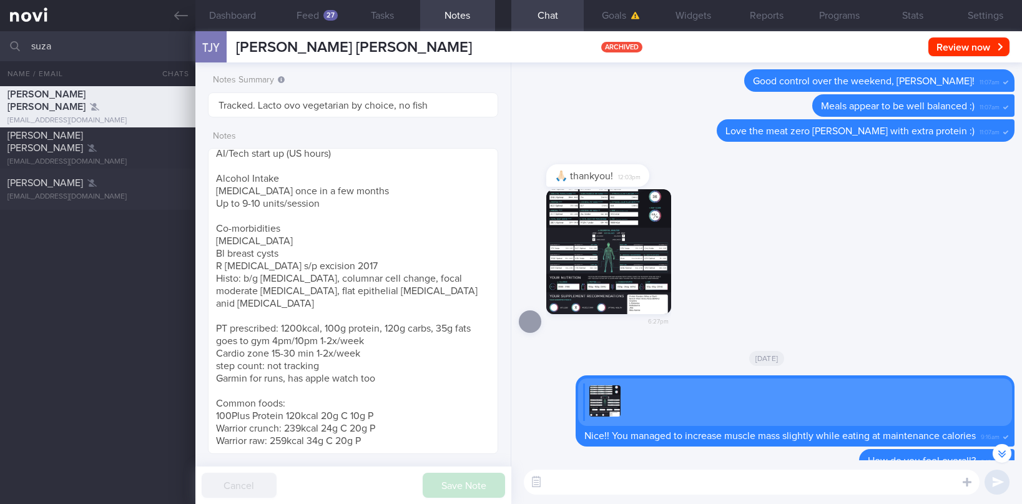
click at [595, 242] on button "button" at bounding box center [608, 251] width 125 height 125
click at [607, 248] on button "button" at bounding box center [608, 251] width 125 height 125
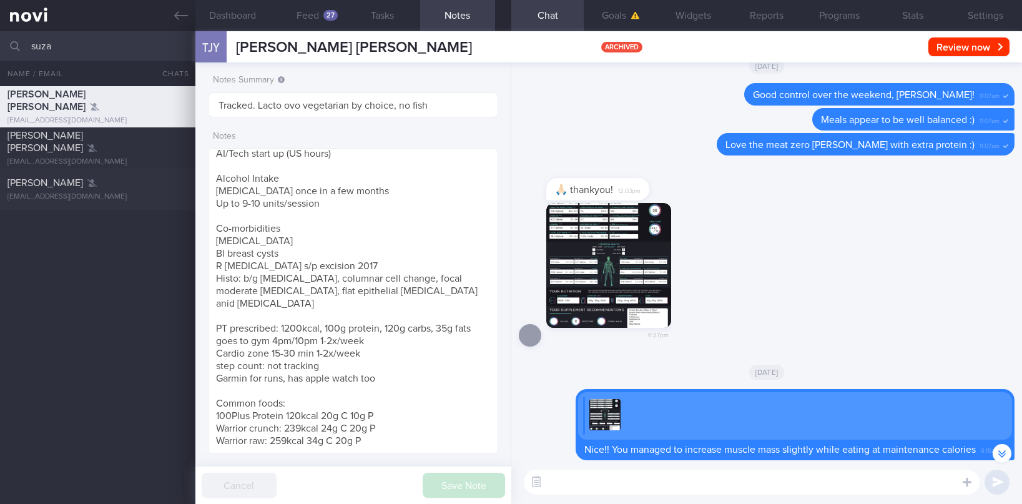
click at [631, 203] on img "button" at bounding box center [608, 265] width 125 height 125
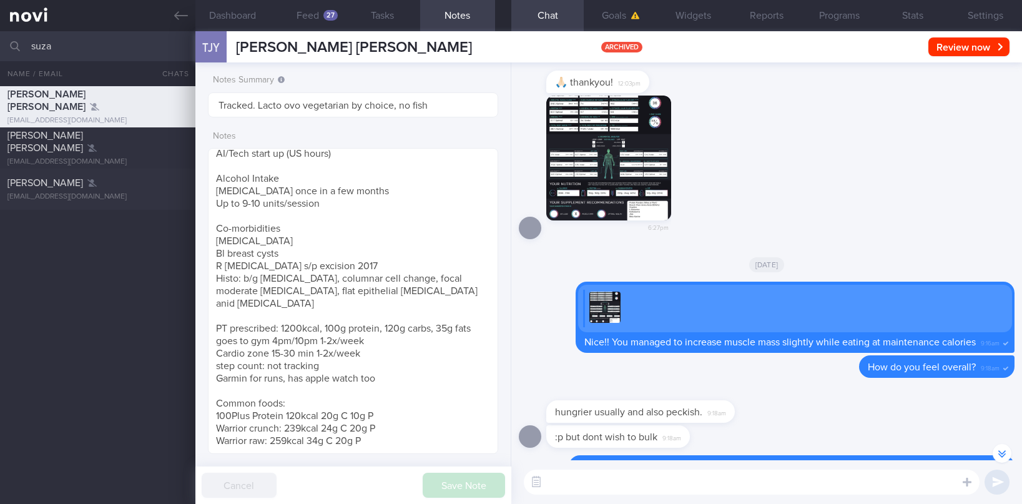
scroll to position [-43179, 0]
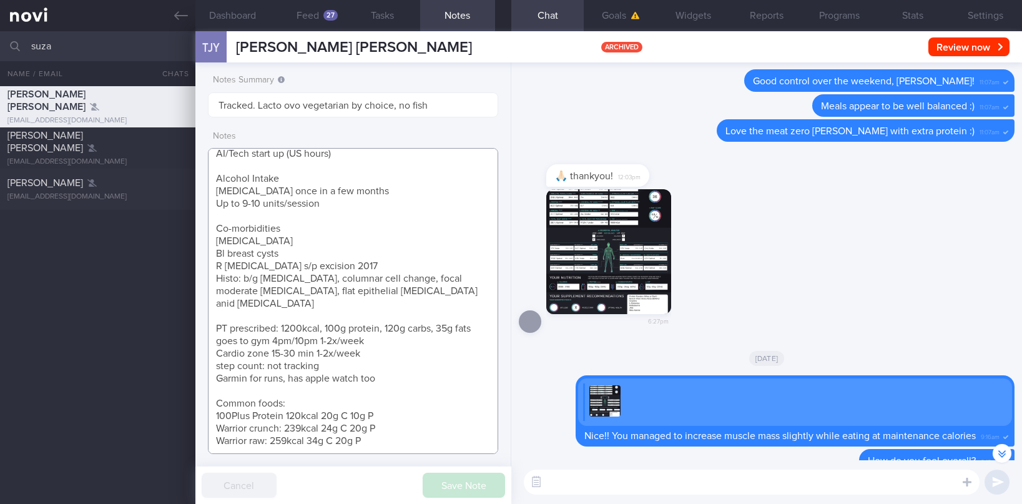
click at [292, 250] on textarea "NRIC: S8229443J Name: [PERSON_NAME] [PERSON_NAME] Gender: [DEMOGRAPHIC_DATA] DO…" at bounding box center [353, 301] width 290 height 306
click at [760, 236] on div "6:27pm" at bounding box center [767, 265] width 496 height 152
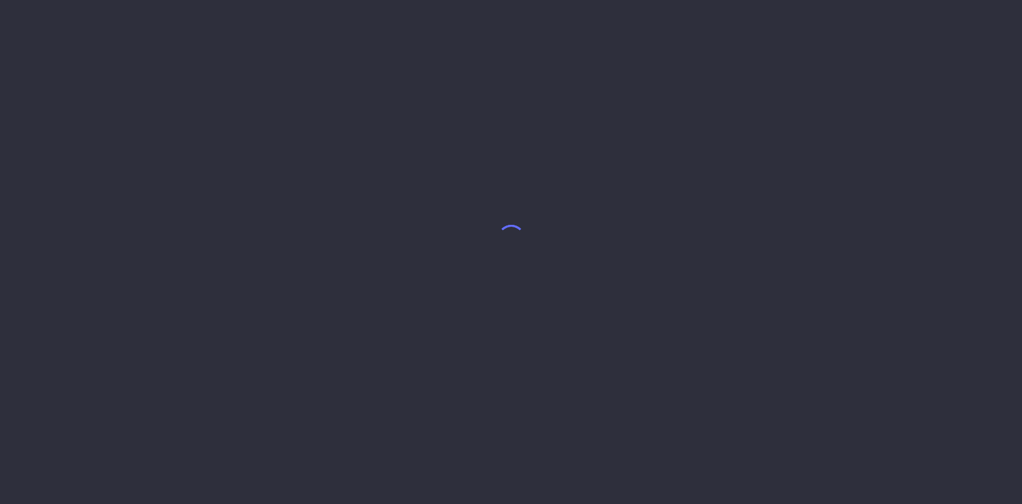
select select "8"
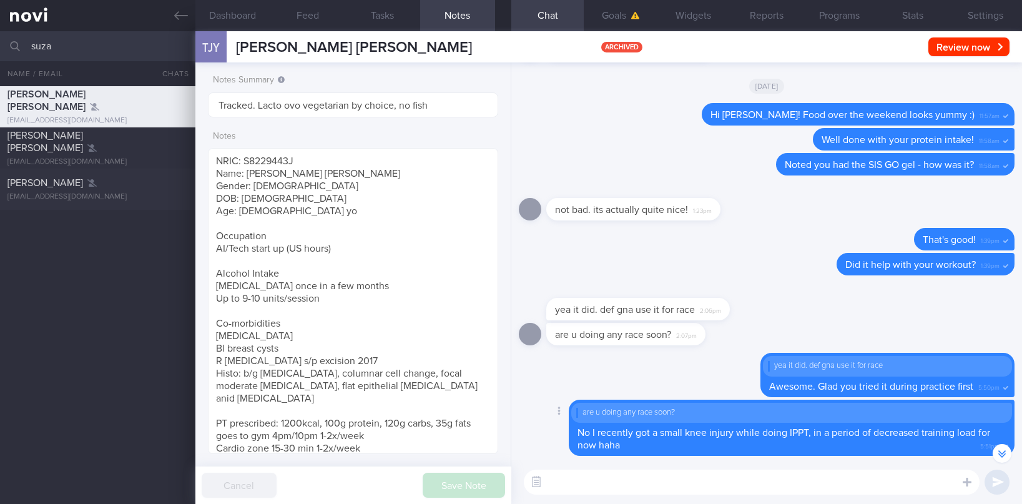
scroll to position [-16488, 0]
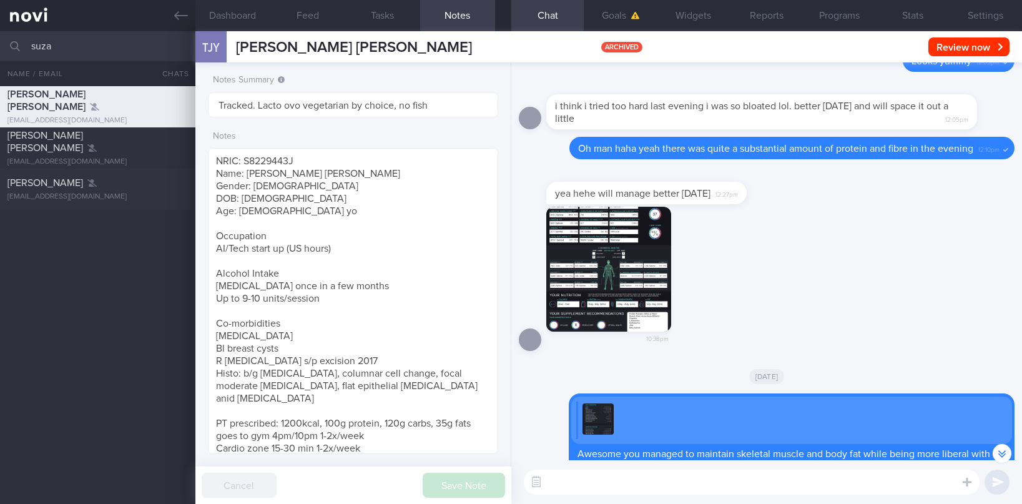
click at [634, 283] on img "button" at bounding box center [608, 269] width 125 height 125
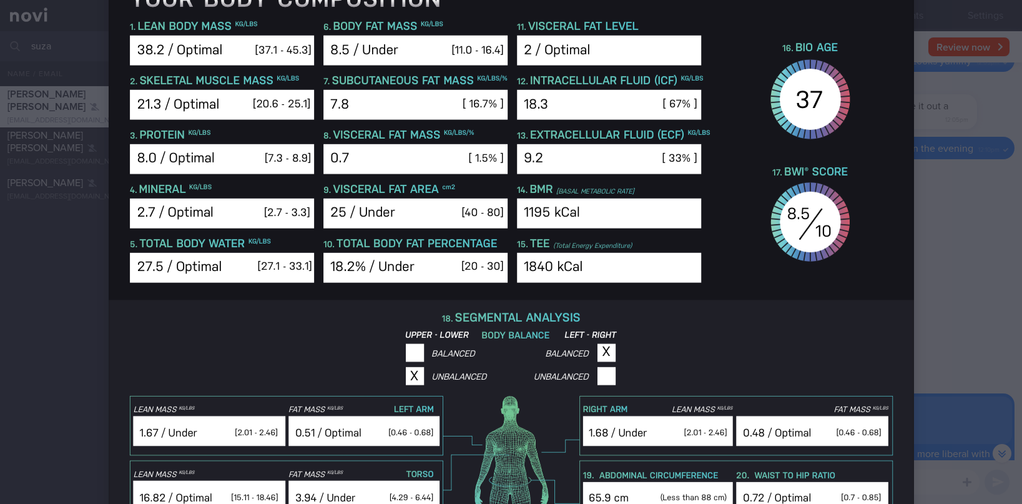
scroll to position [375, 0]
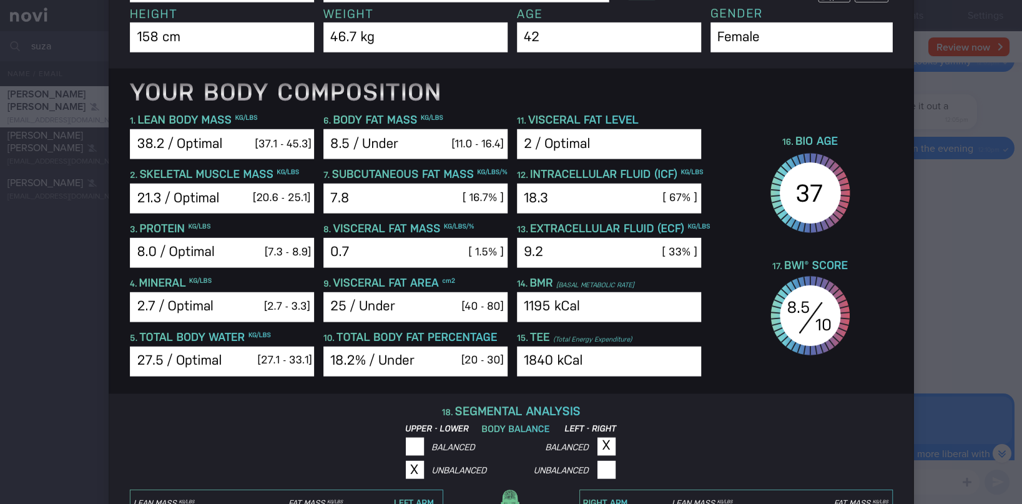
click at [960, 282] on div at bounding box center [511, 252] width 1022 height 504
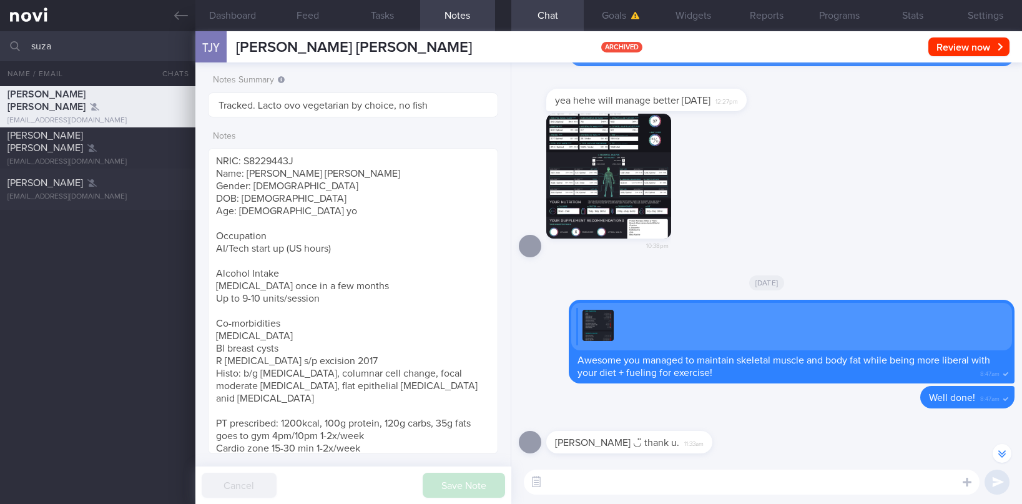
scroll to position [-16581, 0]
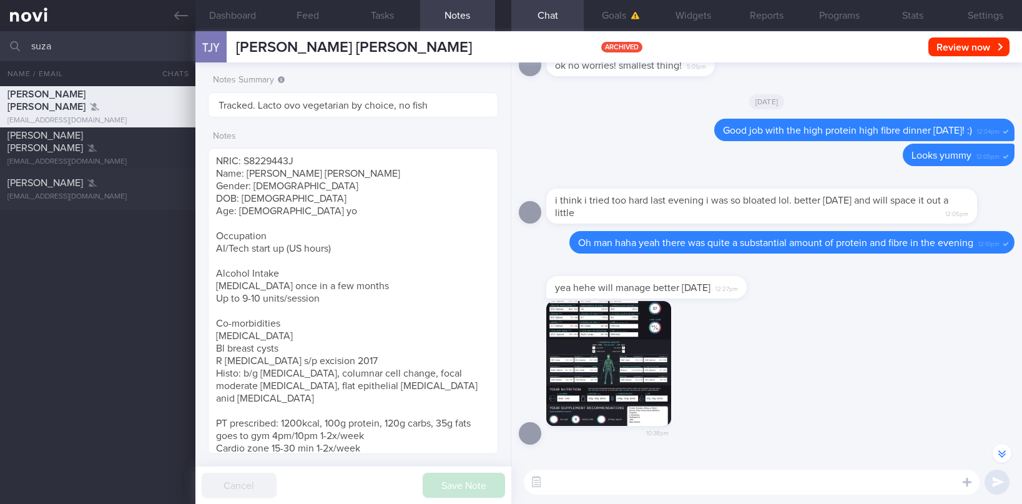
click at [312, 134] on label "Notes" at bounding box center [353, 136] width 280 height 11
click at [296, 151] on textarea "NRIC: S8229443J Name: [PERSON_NAME] [PERSON_NAME] Gender: [DEMOGRAPHIC_DATA] DO…" at bounding box center [353, 301] width 290 height 306
click at [624, 330] on button "button" at bounding box center [608, 363] width 125 height 125
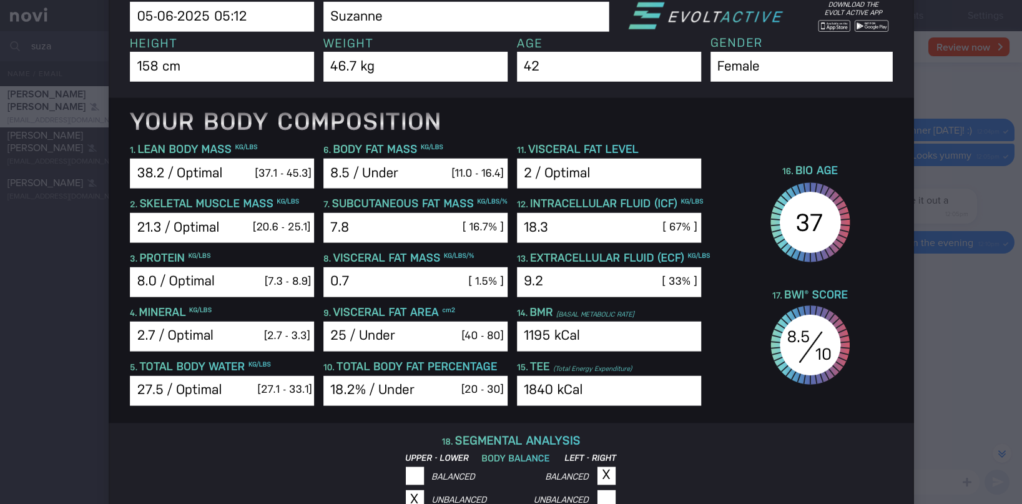
scroll to position [375, 0]
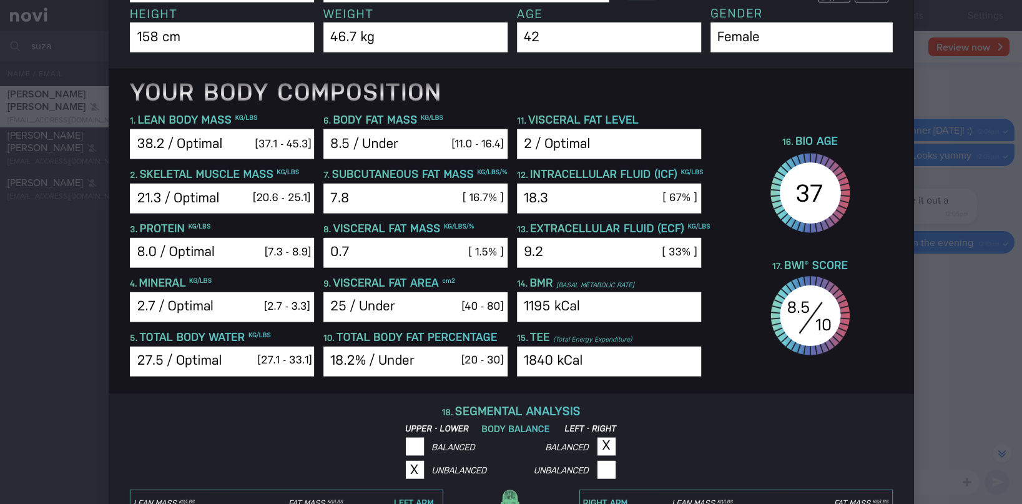
drag, startPoint x: 42, startPoint y: 303, endPoint x: 52, endPoint y: 301, distance: 10.9
click at [42, 303] on div at bounding box center [511, 252] width 1022 height 504
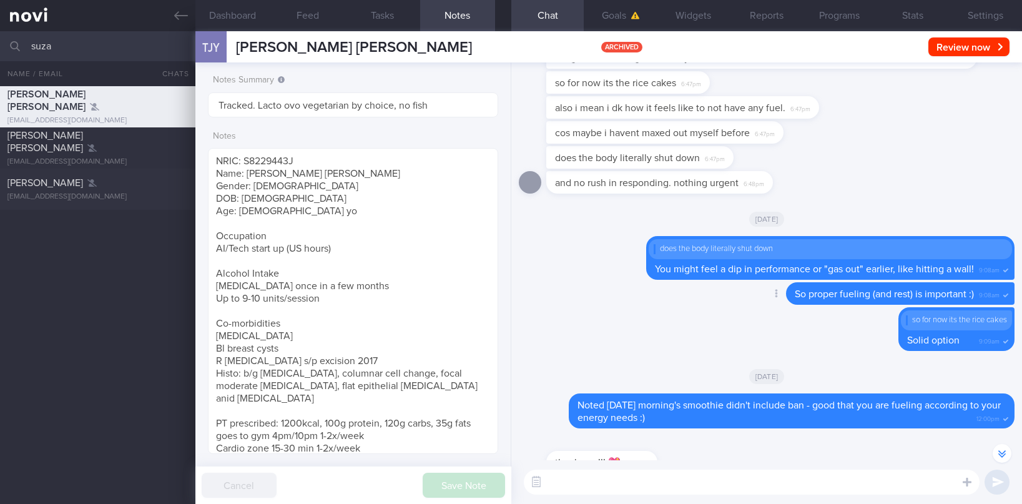
scroll to position [-17854, 0]
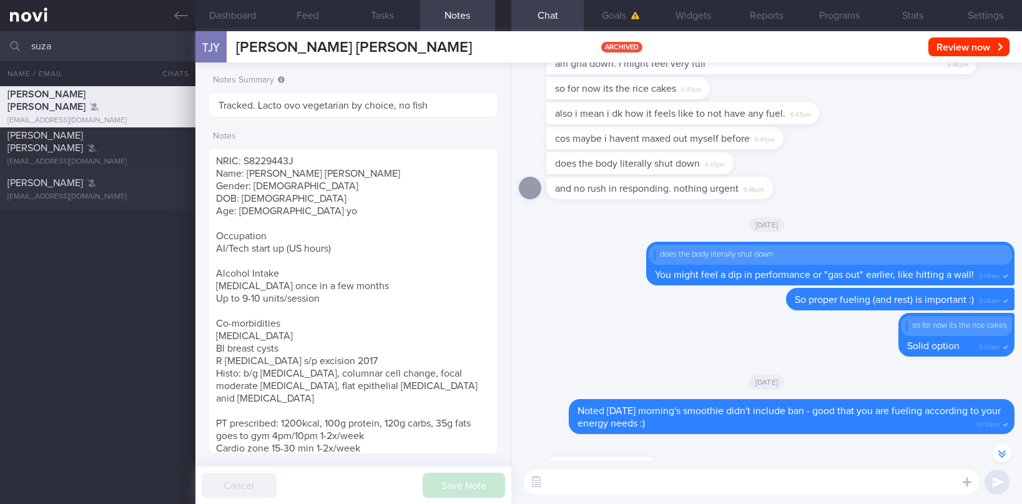
drag, startPoint x: 291, startPoint y: 122, endPoint x: 318, endPoint y: 89, distance: 43.0
click at [291, 122] on form "Notes Summary Tracked. Lacto ovo vegetarian by choice, no fish Notes" at bounding box center [353, 261] width 290 height 385
click at [302, 18] on button "Feed" at bounding box center [307, 15] width 75 height 31
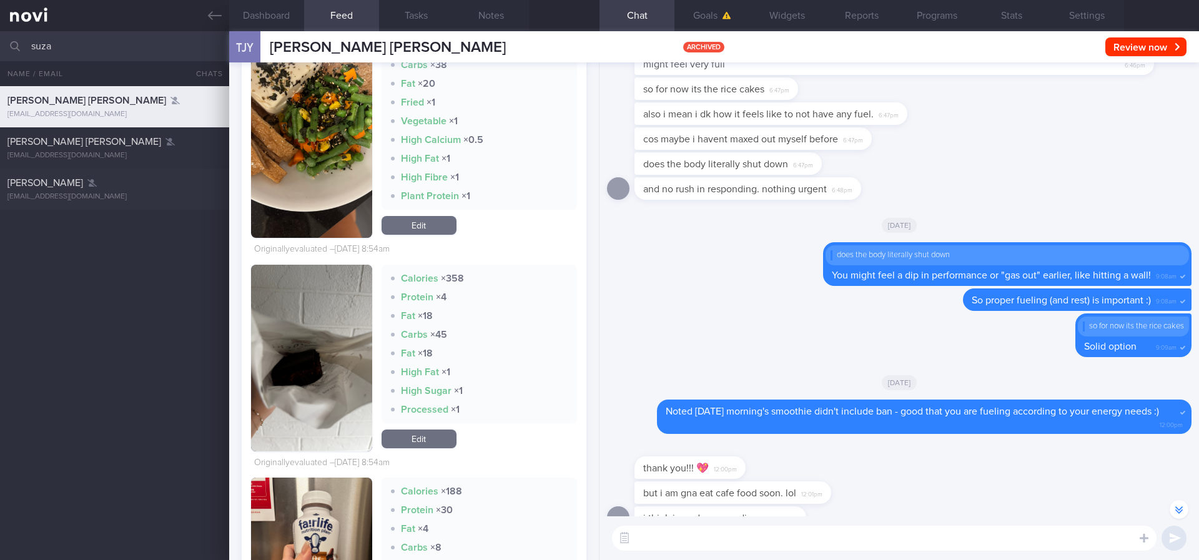
scroll to position [25941, 0]
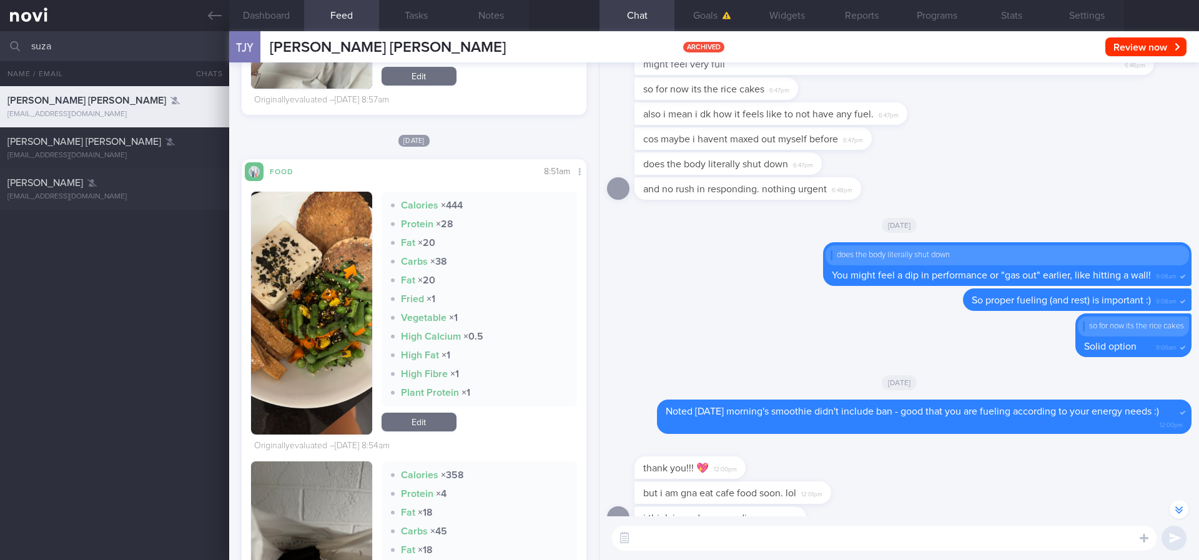
click at [346, 265] on button "button" at bounding box center [311, 313] width 121 height 243
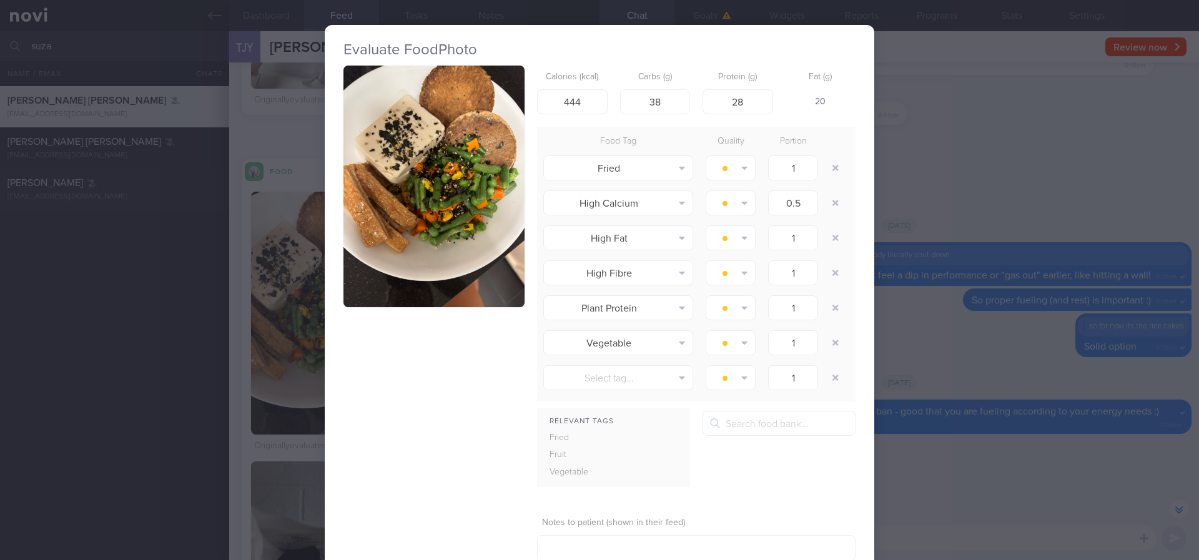
click at [446, 189] on button "button" at bounding box center [433, 187] width 181 height 242
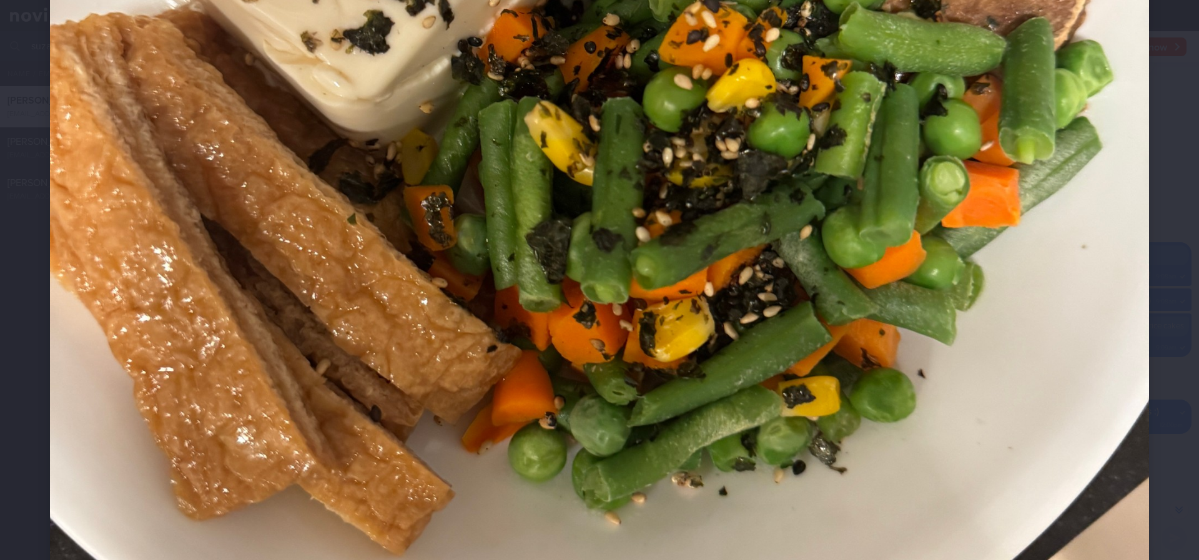
scroll to position [749, 0]
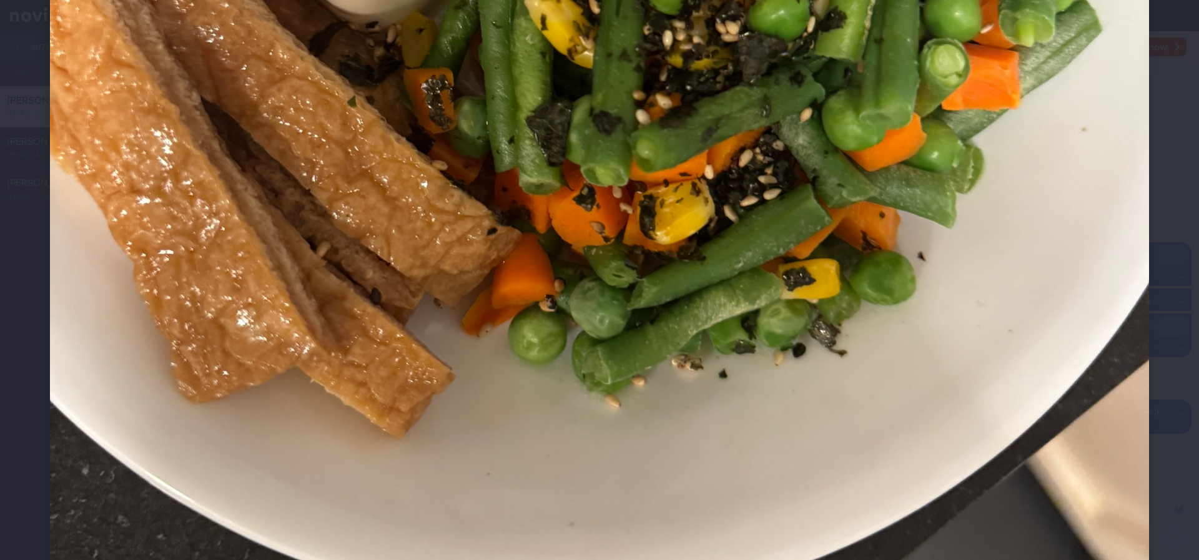
click at [919, 348] on img at bounding box center [599, 33] width 1099 height 1465
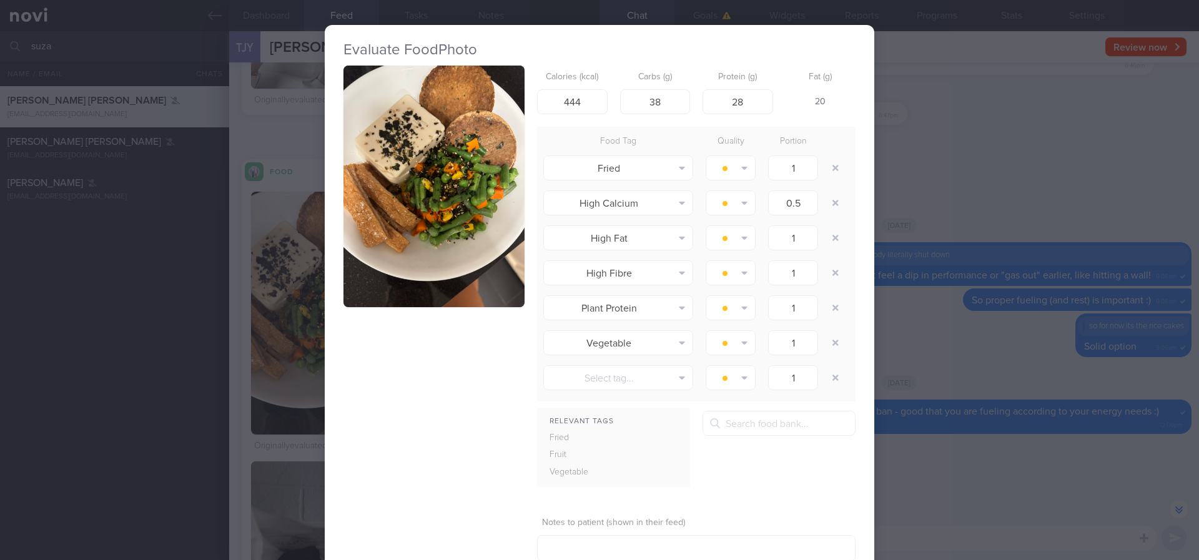
click at [923, 304] on div "Evaluate Food Photo Calories (kcal) 444 Carbs (g) 38 Protein (g) 28 Fat (g) 20 …" at bounding box center [599, 280] width 1199 height 560
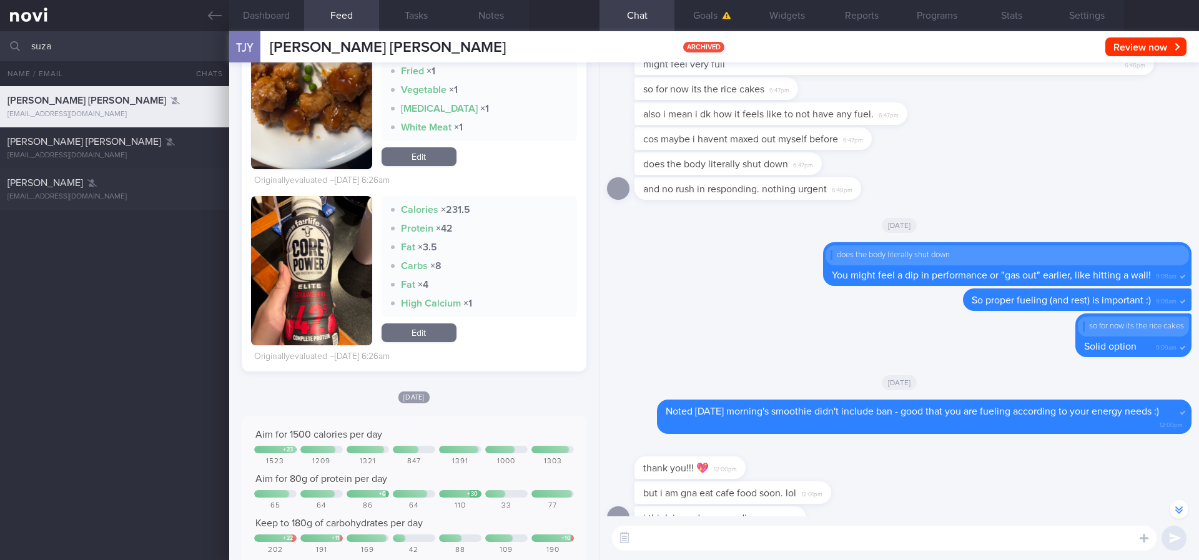
scroll to position [32121, 0]
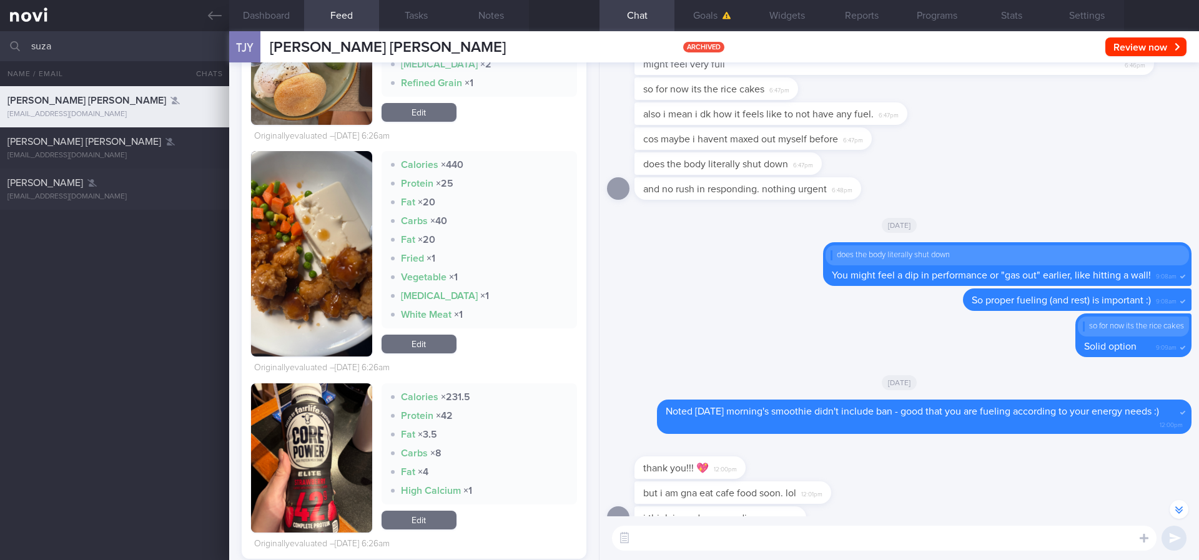
click at [322, 275] on button "button" at bounding box center [311, 253] width 121 height 205
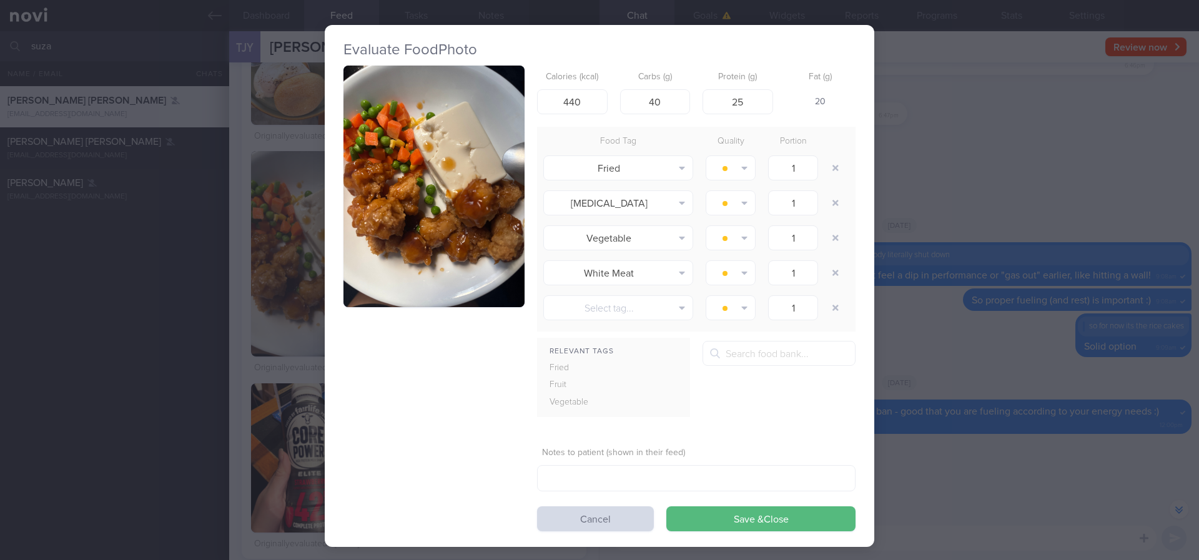
click at [895, 279] on div "Evaluate Food Photo Calories (kcal) 440 Carbs (g) 40 Protein (g) 25 Fat (g) 20 …" at bounding box center [599, 280] width 1199 height 560
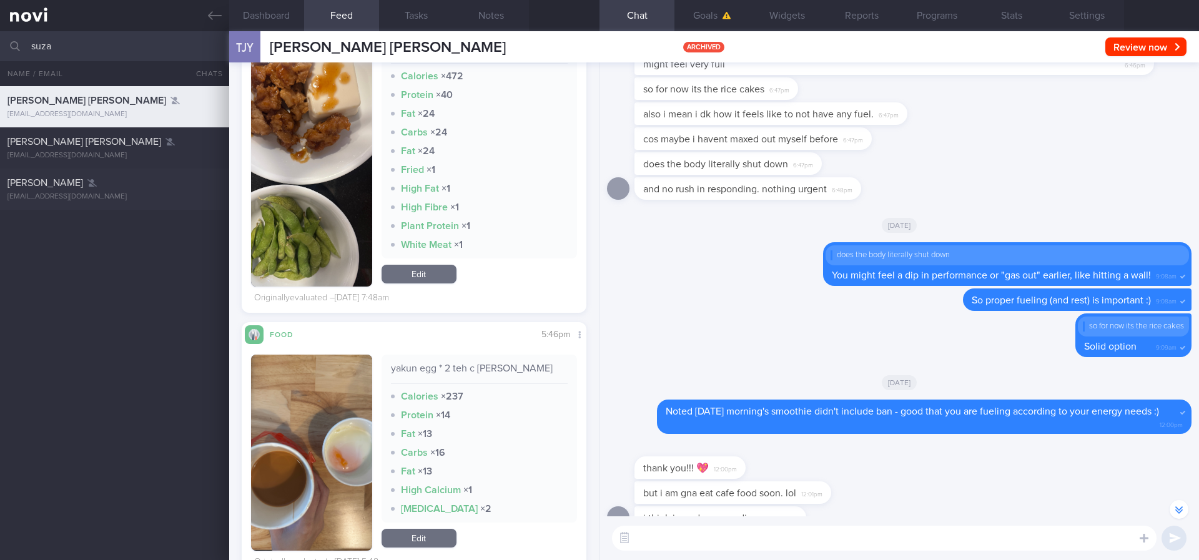
scroll to position [36804, 0]
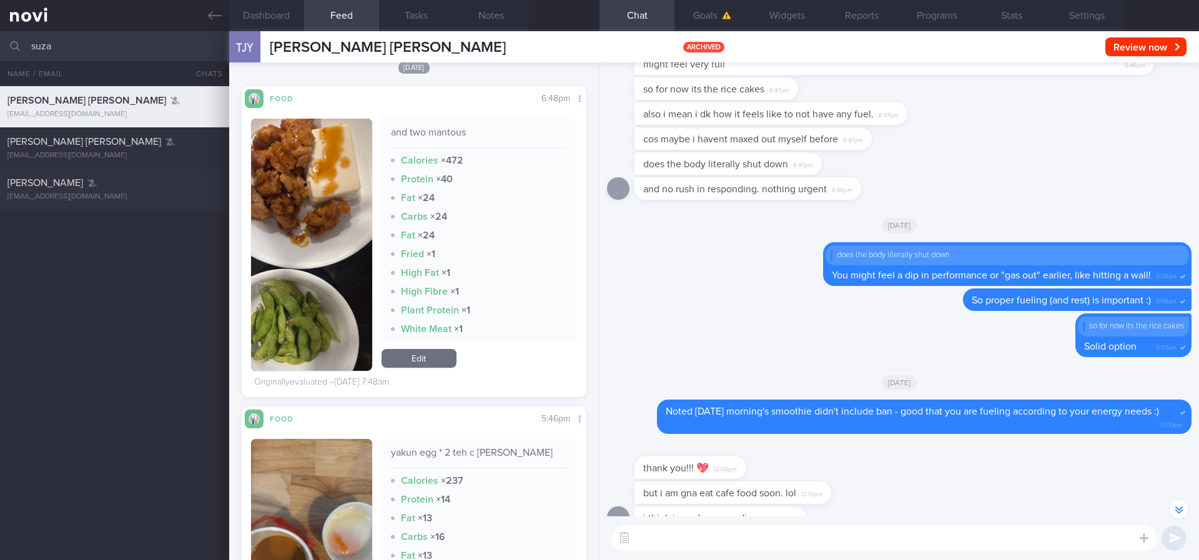
click at [292, 269] on button "button" at bounding box center [311, 245] width 121 height 252
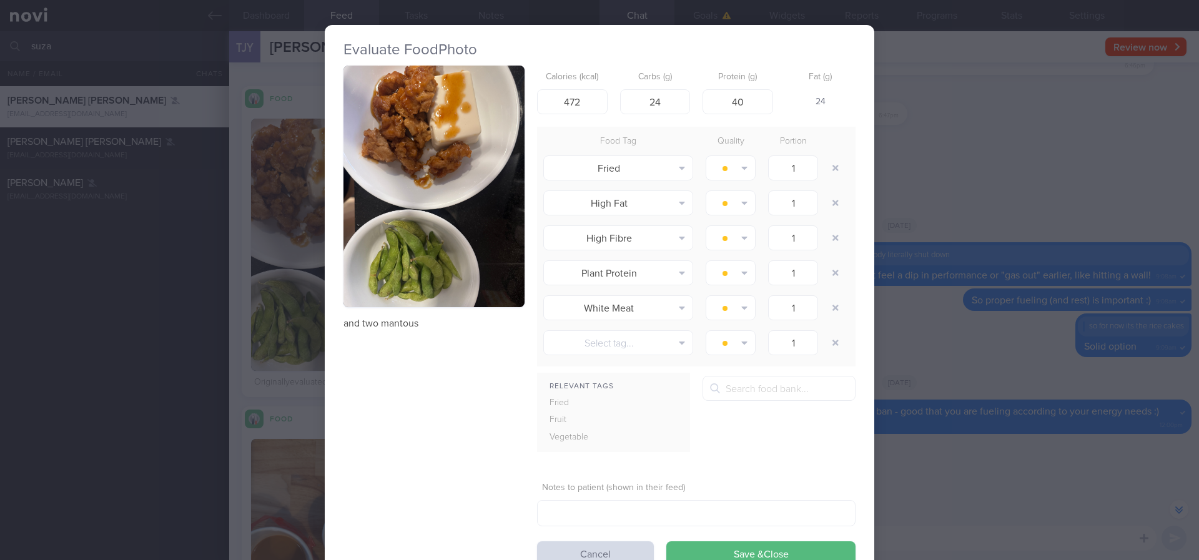
click at [893, 235] on div "Evaluate Food Photo and two mantous Calories (kcal) 472 Carbs (g) 24 Protein (g…" at bounding box center [599, 280] width 1199 height 560
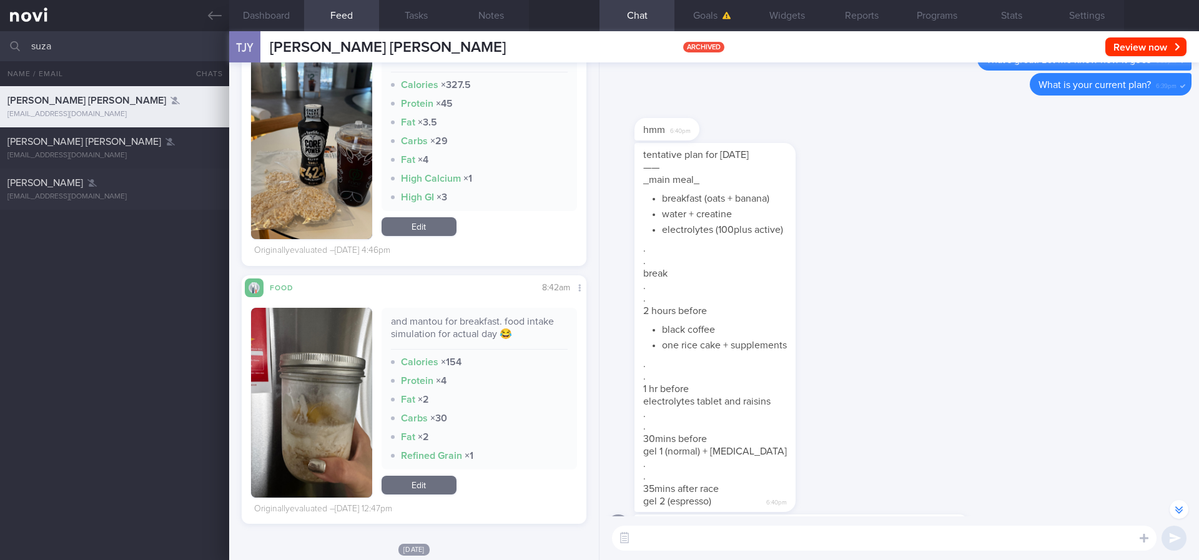
scroll to position [77634, 0]
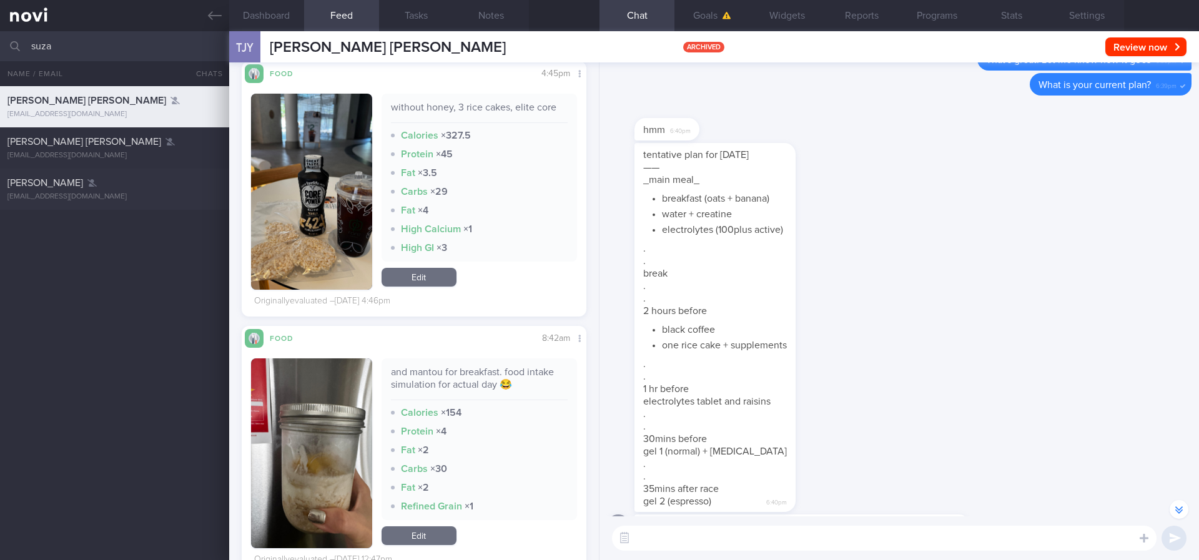
click at [338, 238] on button "button" at bounding box center [311, 192] width 121 height 196
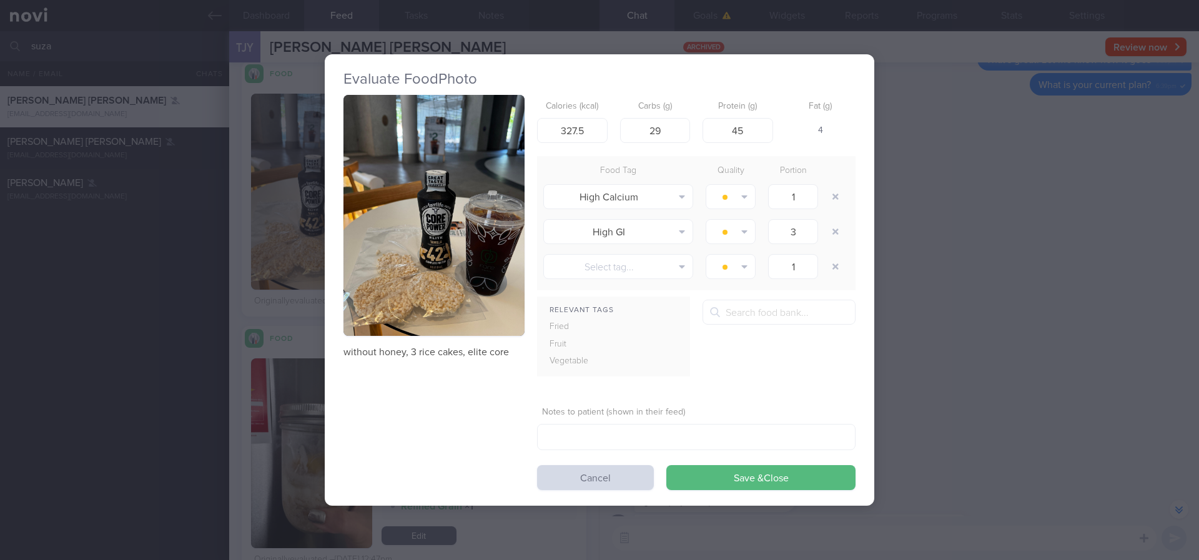
click at [443, 246] on button "button" at bounding box center [433, 216] width 181 height 242
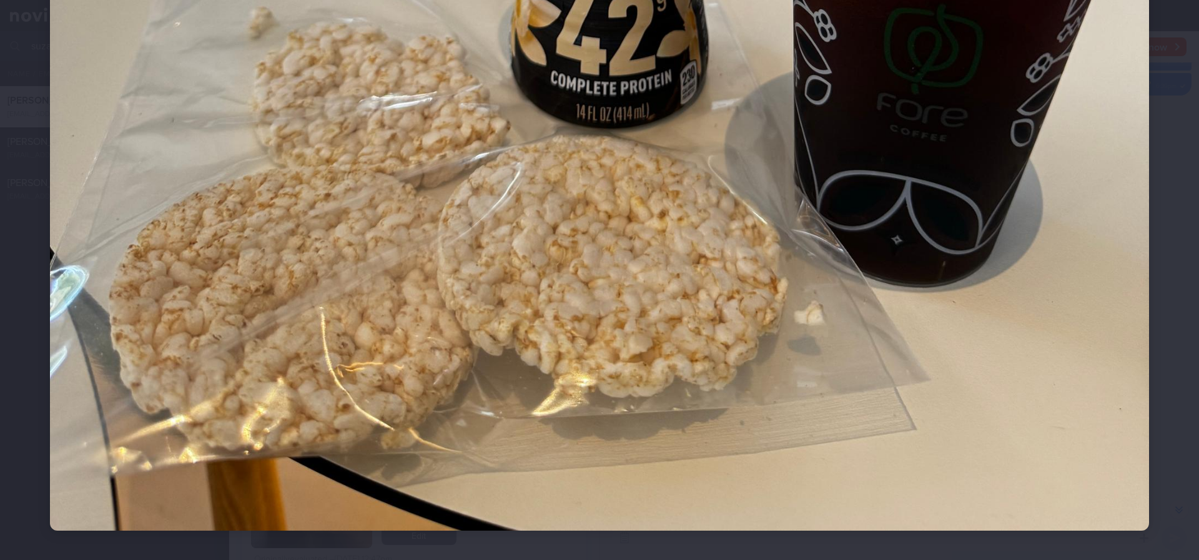
scroll to position [986, 0]
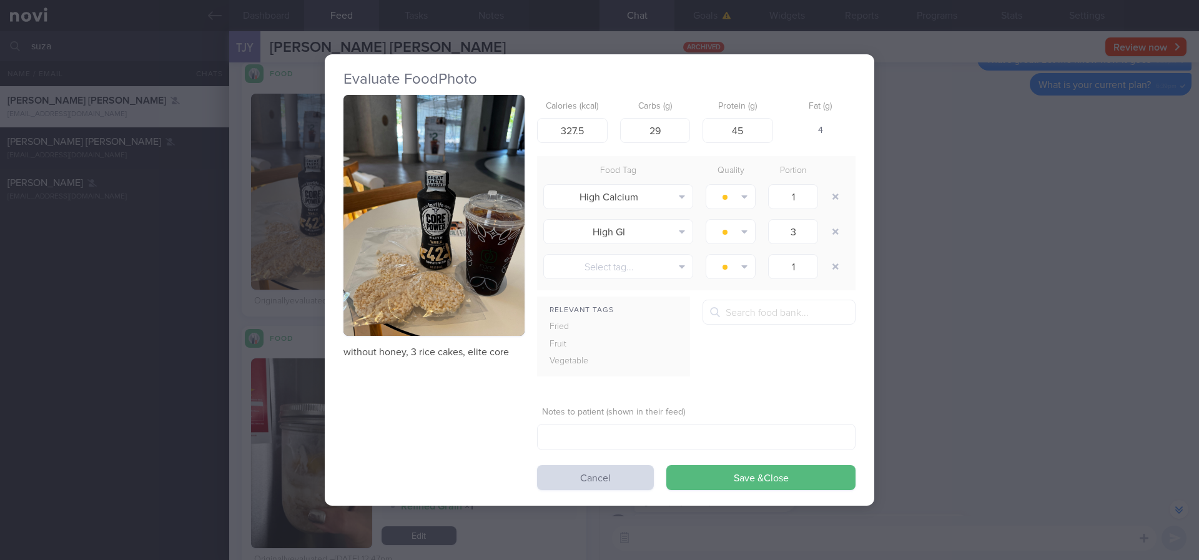
click at [983, 319] on div "Evaluate Food Photo without honey, 3 rice cakes, elite core Calories (kcal) 327…" at bounding box center [599, 280] width 1199 height 560
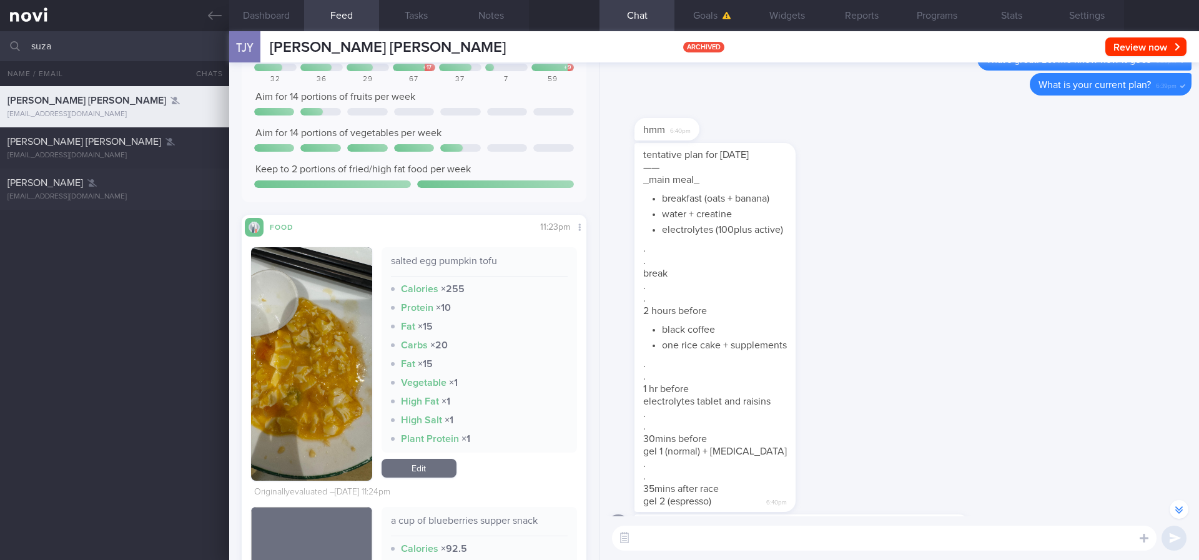
scroll to position [83284, 0]
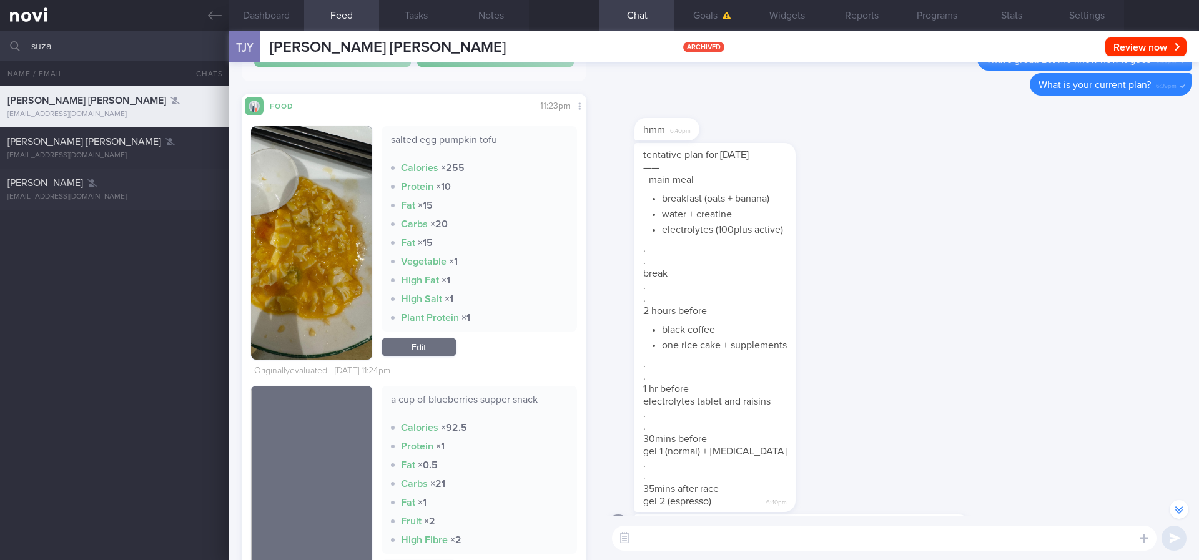
drag, startPoint x: 122, startPoint y: 52, endPoint x: 0, endPoint y: 50, distance: 121.8
click at [0, 50] on input "suza" at bounding box center [599, 46] width 1199 height 30
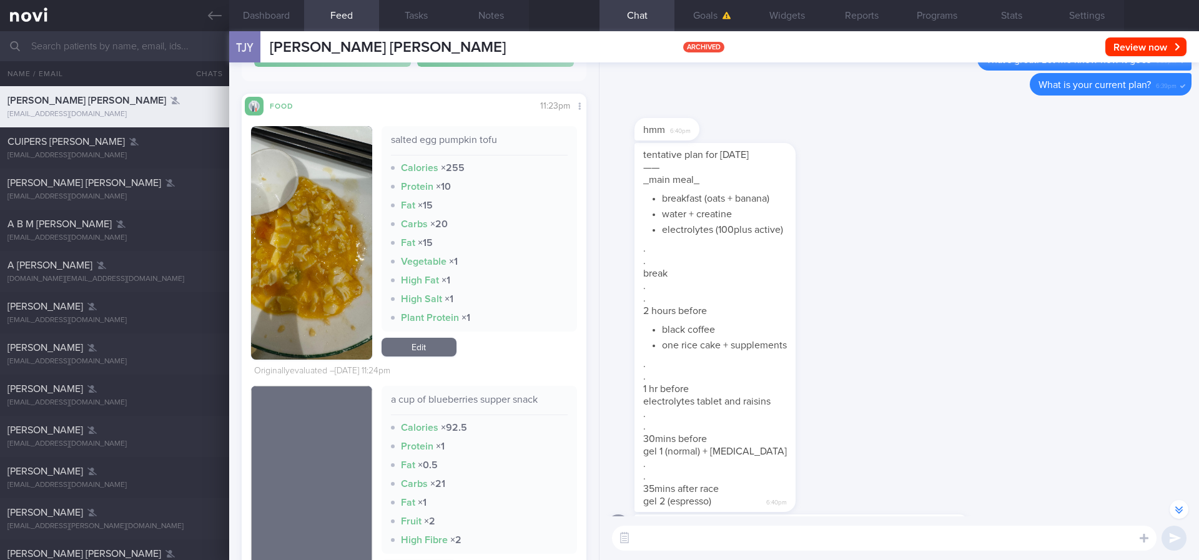
click at [207, 11] on link at bounding box center [114, 15] width 229 height 31
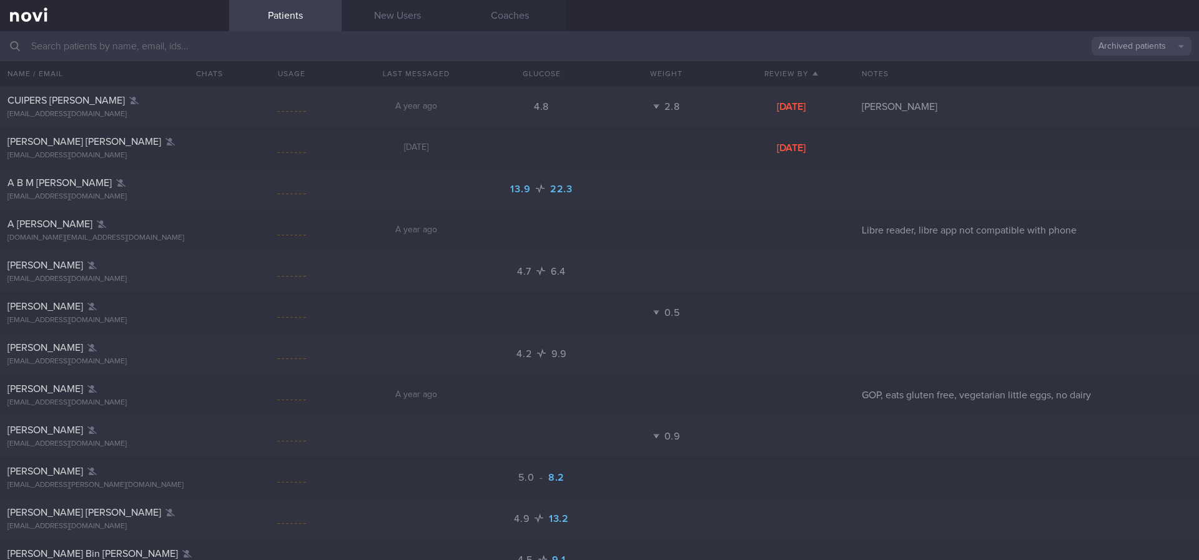
click at [1021, 29] on div "Patients New Users Coaches" at bounding box center [714, 15] width 970 height 31
click at [1021, 39] on button "Archived patients" at bounding box center [1141, 46] width 100 height 19
click at [1021, 72] on button "Assigned patients" at bounding box center [1141, 67] width 100 height 19
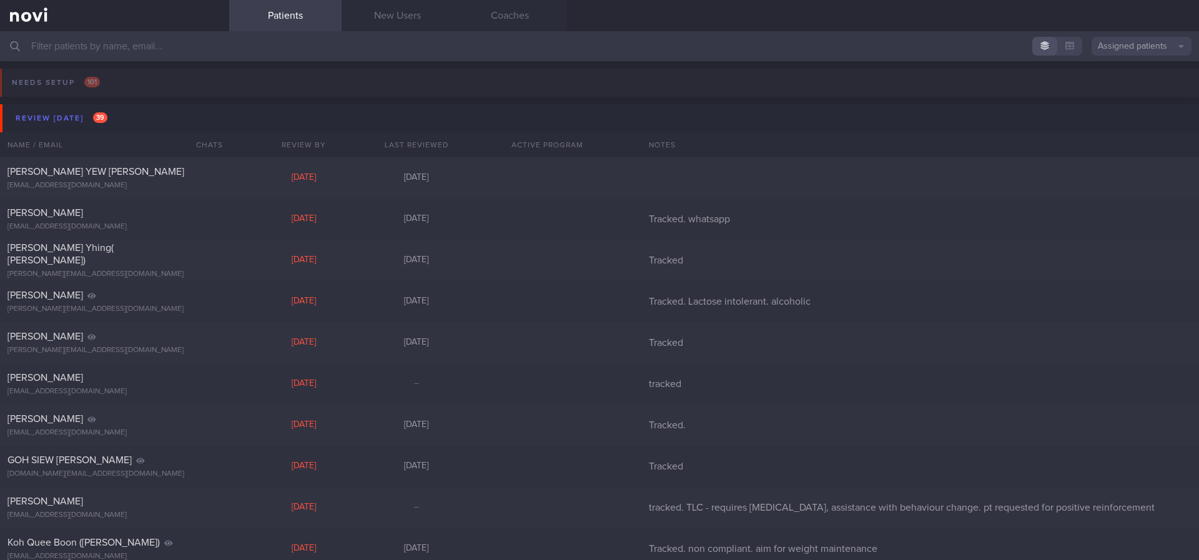
click at [121, 121] on button "Review [DATE] 39" at bounding box center [601, 118] width 1202 height 28
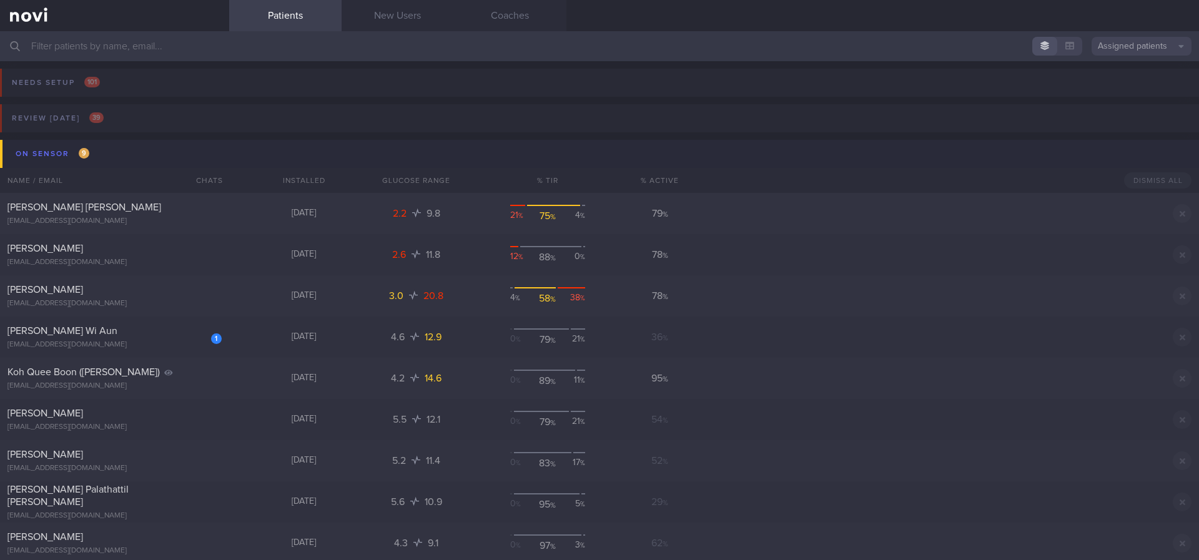
click at [100, 152] on button "On sensor 9" at bounding box center [601, 154] width 1202 height 28
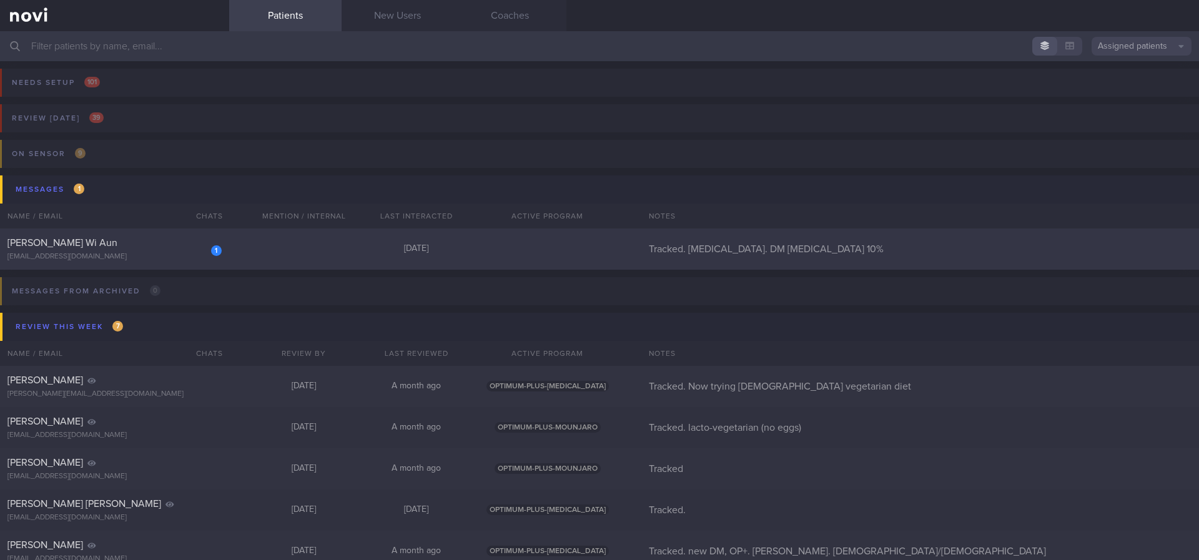
click at [317, 257] on div "1 [PERSON_NAME] Wi Aun [EMAIL_ADDRESS][DOMAIN_NAME] [DATE] Tracked. [MEDICAL_DA…" at bounding box center [599, 249] width 1199 height 41
select select "9"
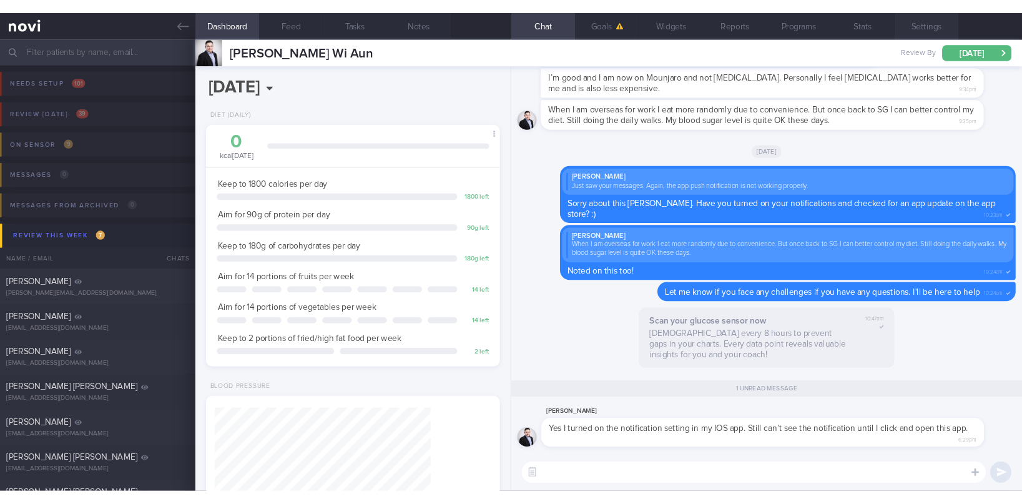
scroll to position [624159, 624063]
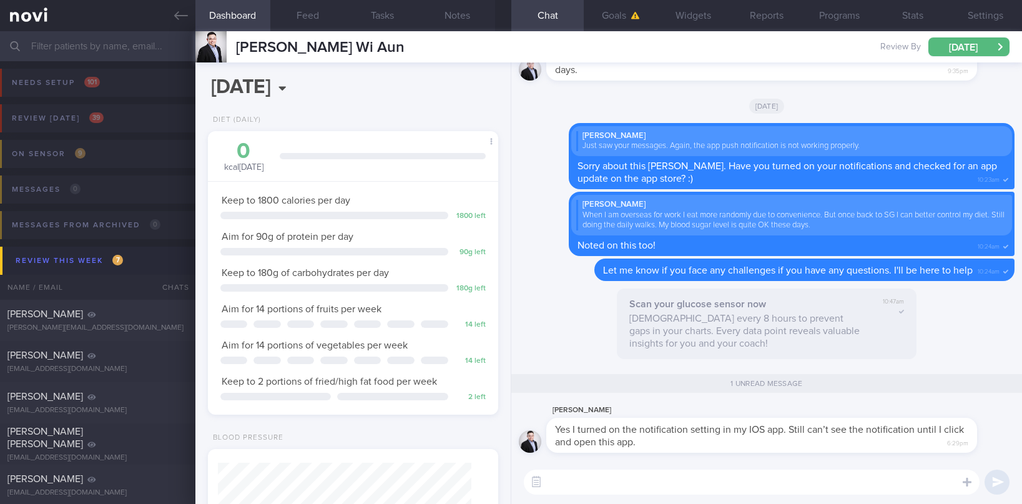
click at [732, 473] on textarea at bounding box center [752, 481] width 456 height 25
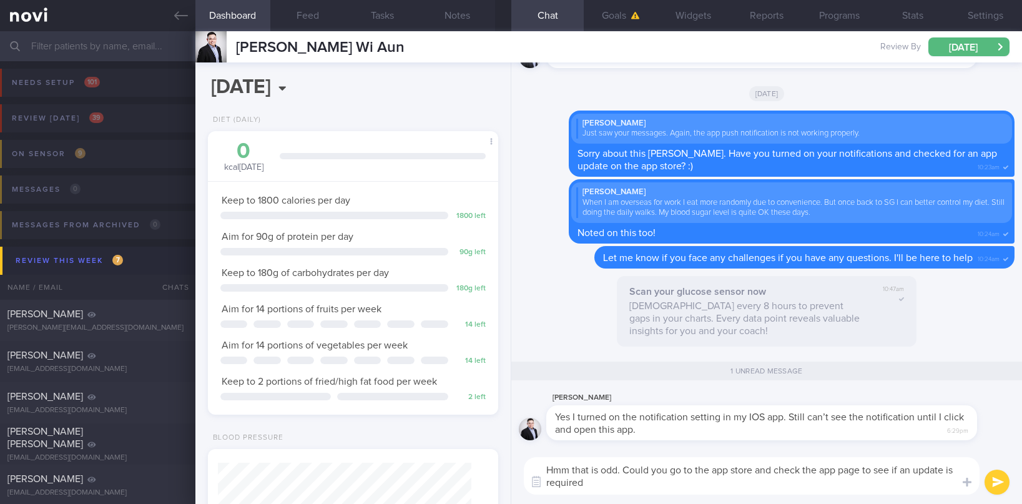
type textarea "Hmm that is odd. Could you go to the app store and check the app page to see if…"
